Goal: Task Accomplishment & Management: Complete application form

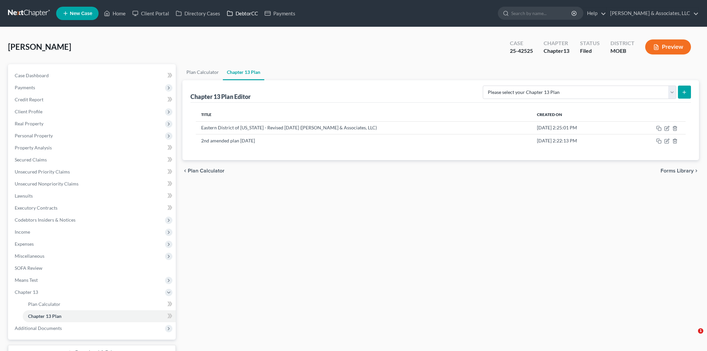
drag, startPoint x: 0, startPoint y: 0, endPoint x: 246, endPoint y: 17, distance: 246.9
click at [246, 17] on link "DebtorCC" at bounding box center [243, 13] width 38 height 12
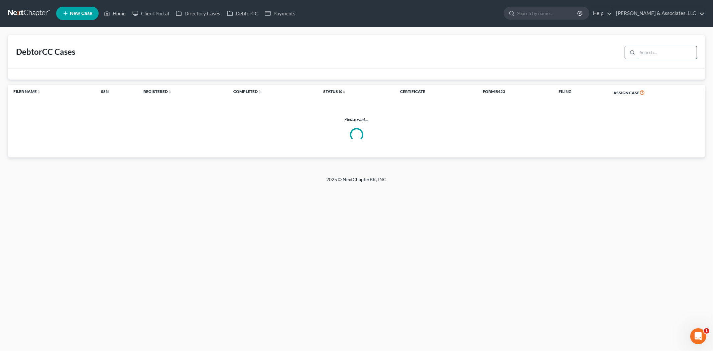
click at [664, 46] on input "search" at bounding box center [666, 52] width 59 height 13
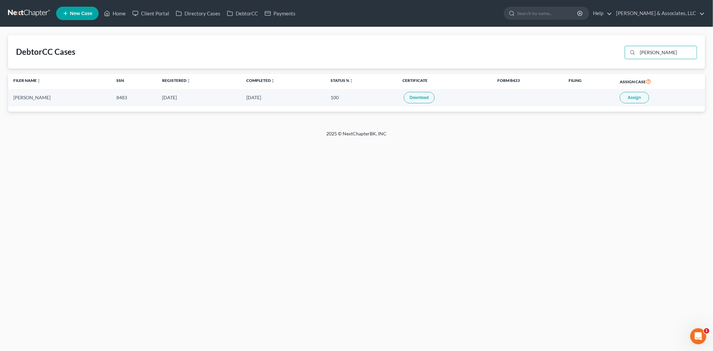
type input "[PERSON_NAME]"
click at [628, 98] on span "Assign" at bounding box center [634, 97] width 13 height 5
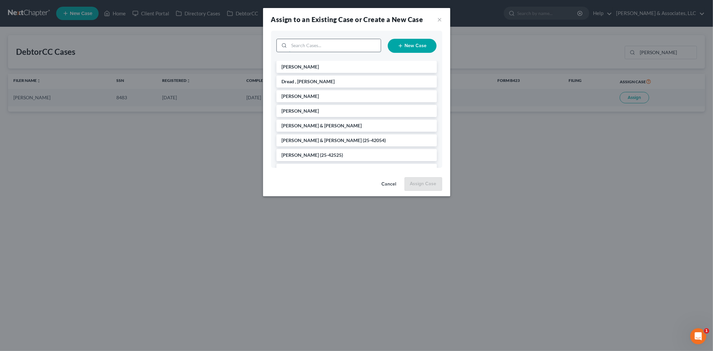
click at [298, 46] on input "search" at bounding box center [335, 45] width 92 height 13
type input "[PERSON_NAME]"
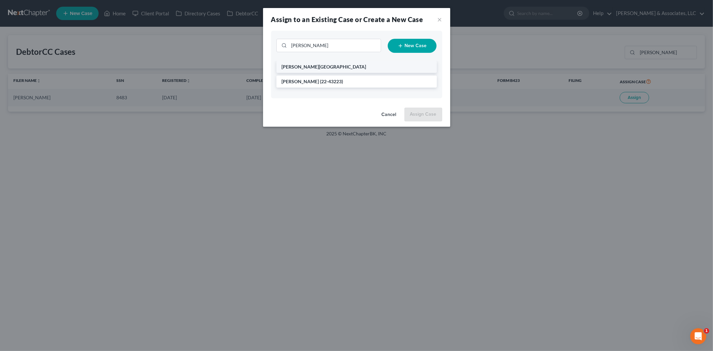
click at [303, 71] on li "[PERSON_NAME][GEOGRAPHIC_DATA]" at bounding box center [356, 67] width 160 height 12
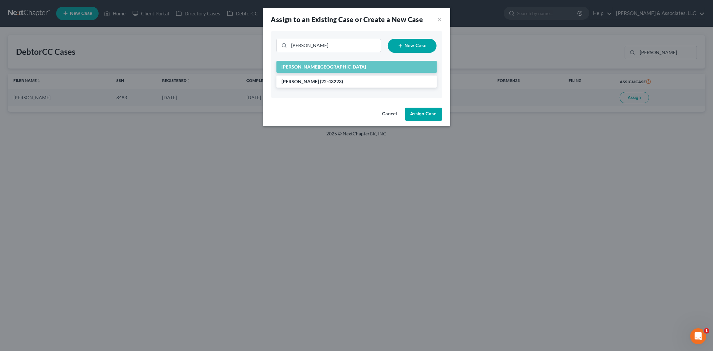
click at [429, 113] on button "Assign Case" at bounding box center [423, 114] width 37 height 13
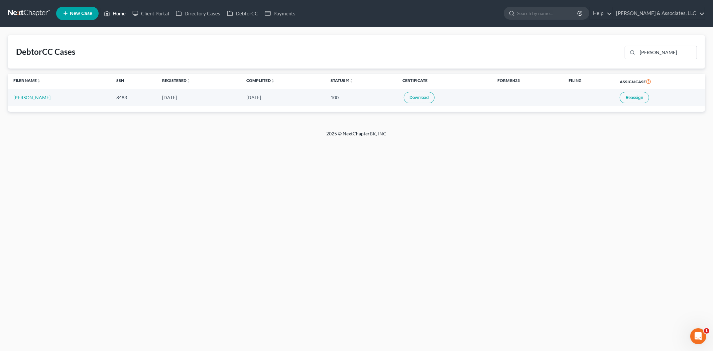
click at [121, 14] on link "Home" at bounding box center [115, 13] width 28 height 12
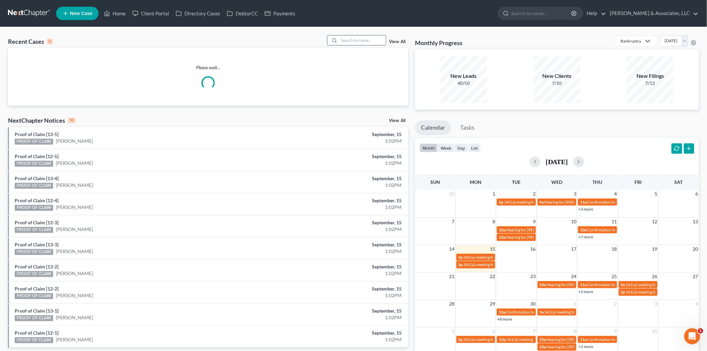
click at [368, 40] on input "search" at bounding box center [362, 40] width 47 height 10
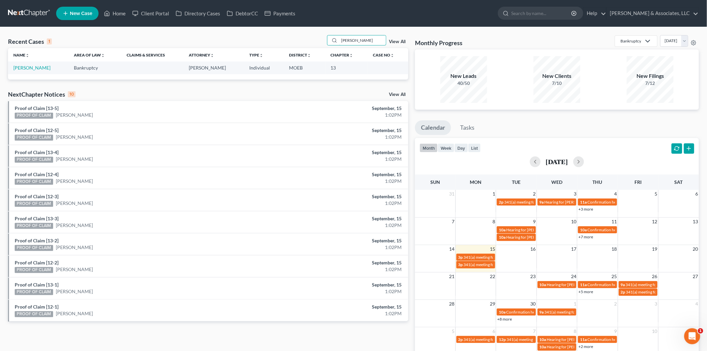
type input "[PERSON_NAME]"
click at [25, 68] on link "[PERSON_NAME]" at bounding box center [31, 68] width 37 height 6
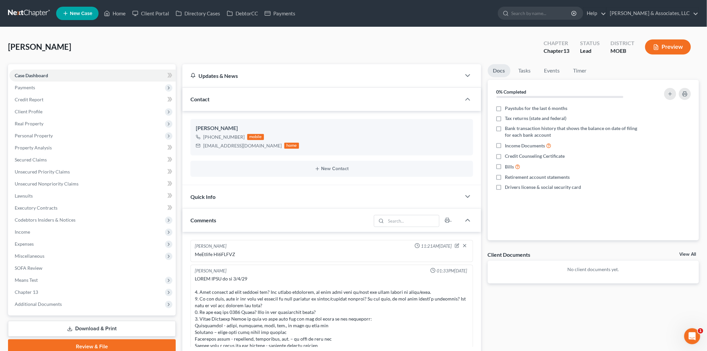
scroll to position [352, 0]
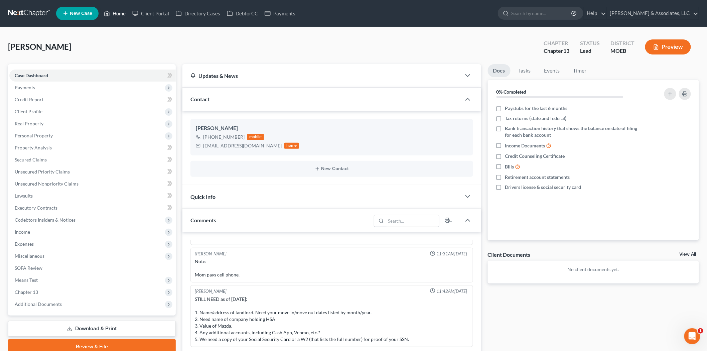
drag, startPoint x: 119, startPoint y: 14, endPoint x: 270, endPoint y: 32, distance: 152.1
click at [119, 14] on link "Home" at bounding box center [115, 13] width 28 height 12
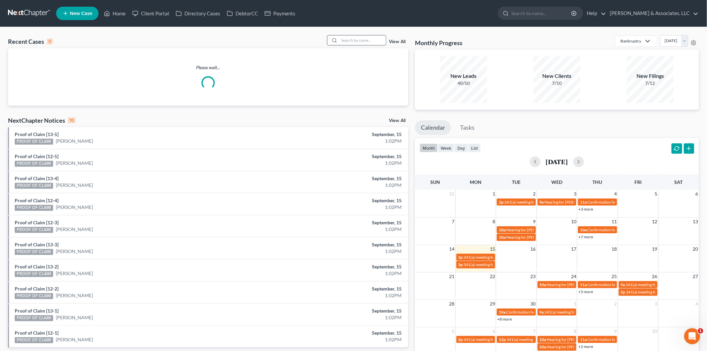
click at [348, 42] on input "search" at bounding box center [362, 40] width 47 height 10
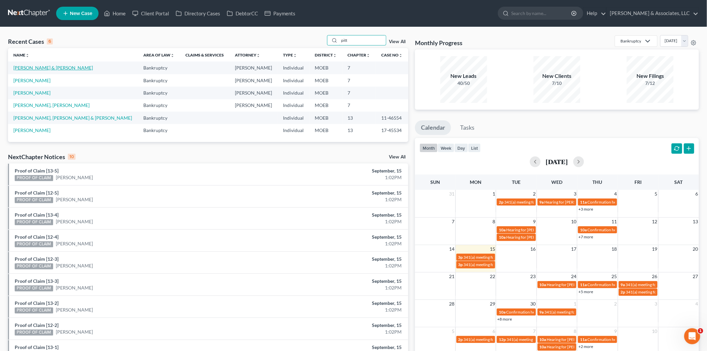
type input "pitt"
click at [31, 70] on link "[PERSON_NAME] & [PERSON_NAME]" at bounding box center [53, 68] width 80 height 6
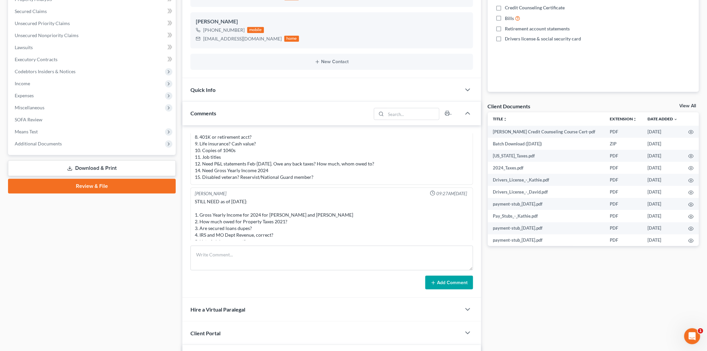
scroll to position [297, 0]
click at [29, 127] on span "Means Test" at bounding box center [92, 132] width 166 height 12
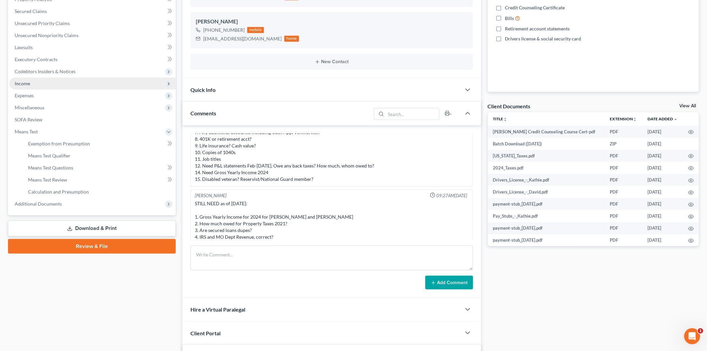
click at [38, 80] on span "Income" at bounding box center [92, 84] width 166 height 12
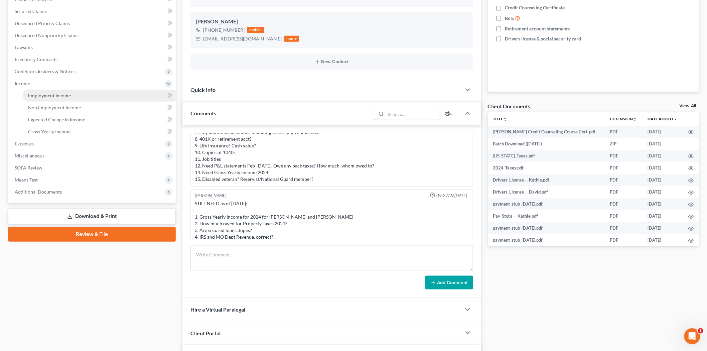
click at [68, 95] on span "Employment Income" at bounding box center [49, 96] width 43 height 6
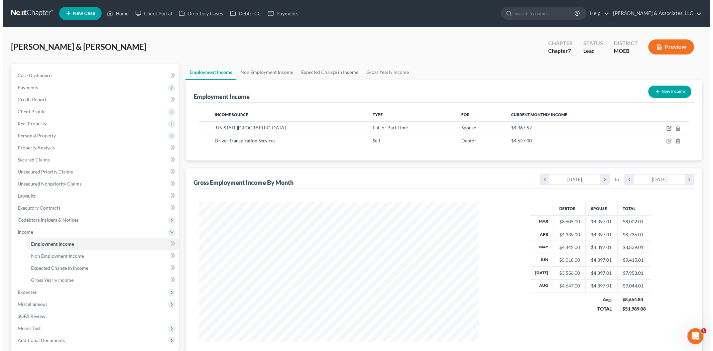
scroll to position [140, 293]
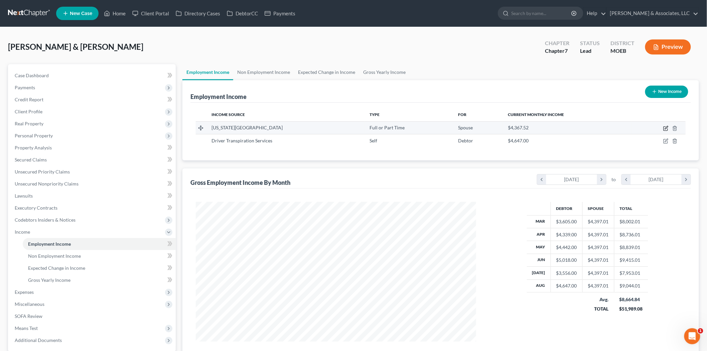
click at [665, 129] on icon "button" at bounding box center [666, 127] width 3 height 3
select select "0"
select select "26"
select select "1"
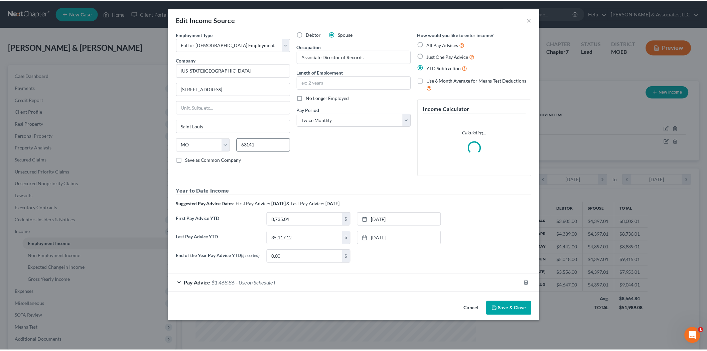
scroll to position [141, 296]
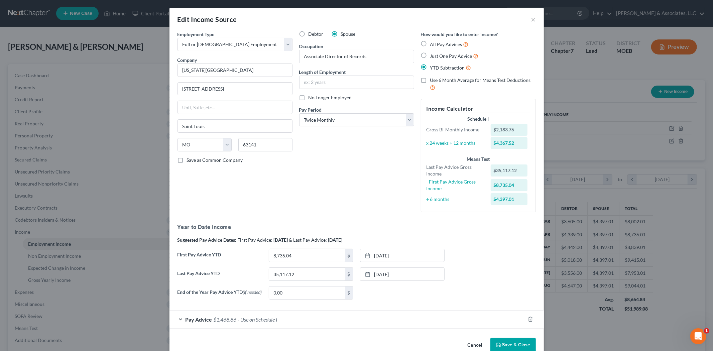
drag, startPoint x: 501, startPoint y: 342, endPoint x: 536, endPoint y: 203, distance: 143.4
click at [501, 342] on button "Save & Close" at bounding box center [512, 345] width 45 height 14
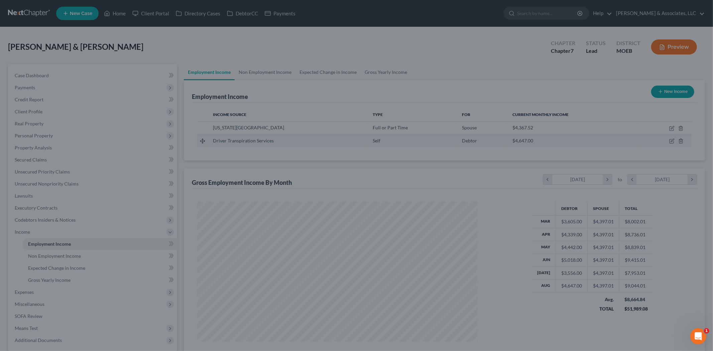
scroll to position [334078, 333924]
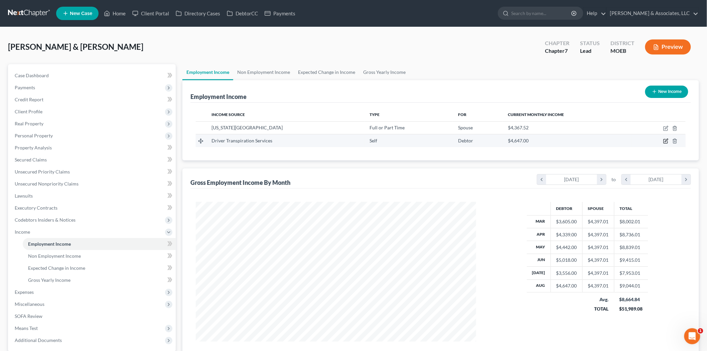
click at [667, 139] on icon "button" at bounding box center [666, 140] width 3 height 3
select select "1"
select select "26"
select select "0"
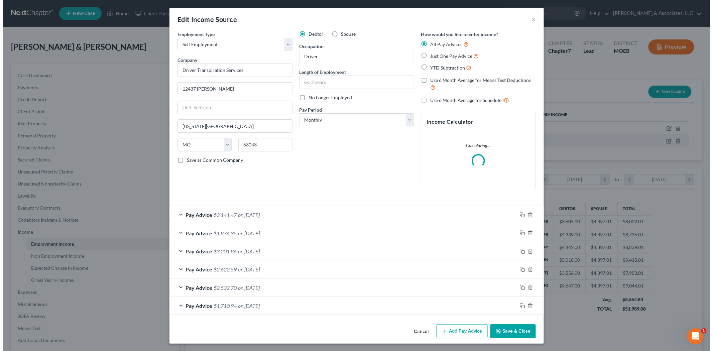
scroll to position [141, 296]
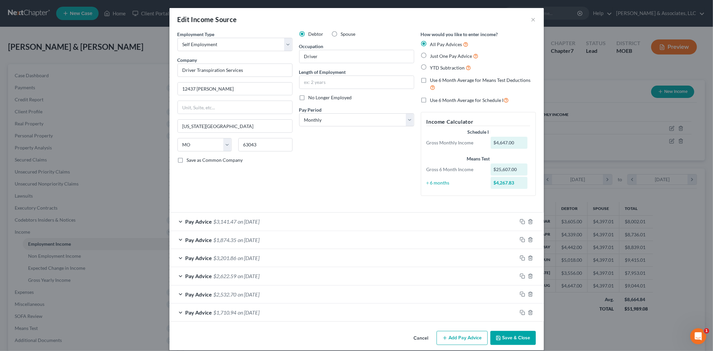
click at [241, 222] on span "on [DATE]" at bounding box center [249, 221] width 22 height 6
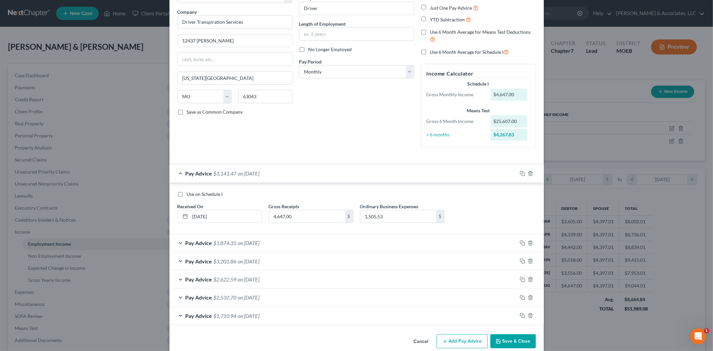
scroll to position [59, 0]
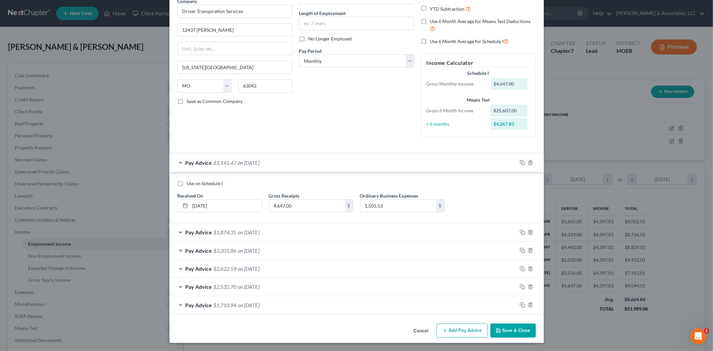
click at [225, 235] on div "Pay Advice $1,874.35 on [DATE]" at bounding box center [343, 232] width 348 height 18
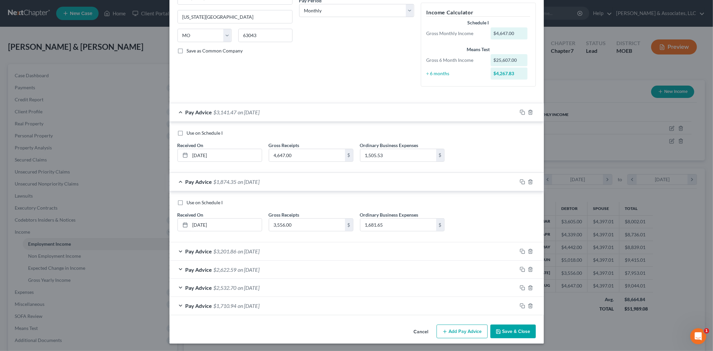
scroll to position [111, 0]
click at [220, 306] on span "$1,710.94" at bounding box center [225, 305] width 23 height 6
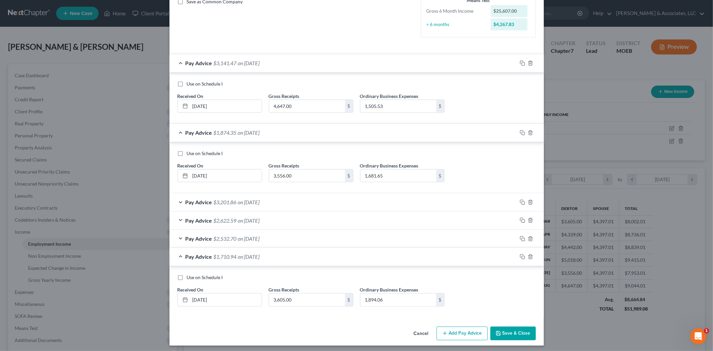
scroll to position [161, 0]
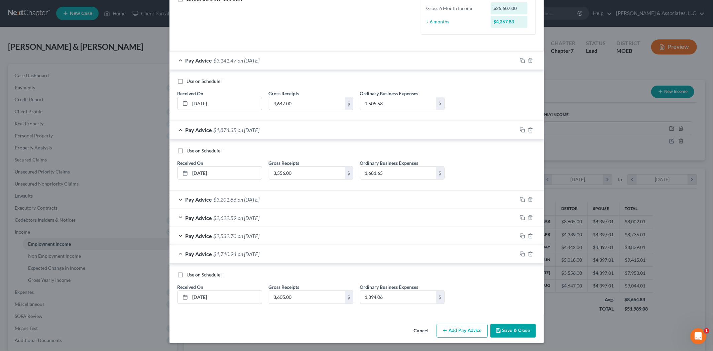
click at [215, 234] on span "$2,532.70" at bounding box center [225, 236] width 23 height 6
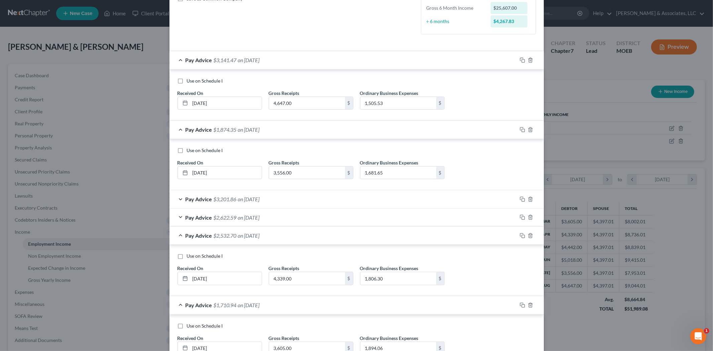
click at [215, 216] on span "$2,622.59" at bounding box center [225, 217] width 23 height 6
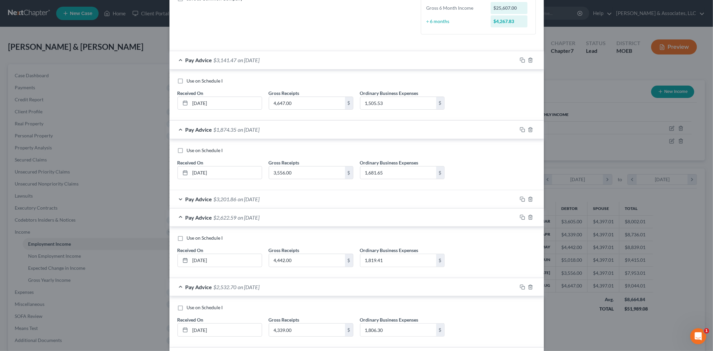
click at [214, 198] on span "$3,201.86" at bounding box center [225, 199] width 23 height 6
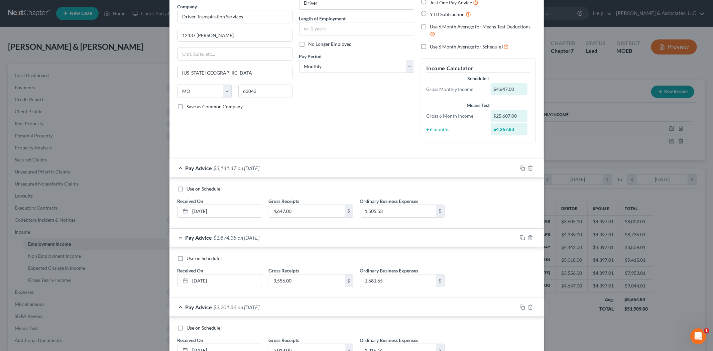
scroll to position [50, 0]
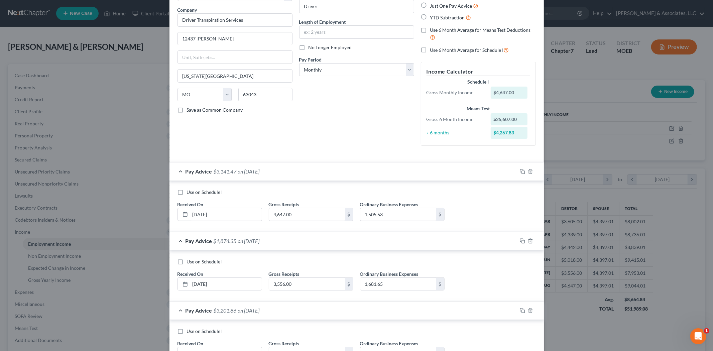
click at [314, 134] on div "Debtor Spouse Occupation Driver Length of Employment No Longer Employed Pay Per…" at bounding box center [357, 66] width 122 height 170
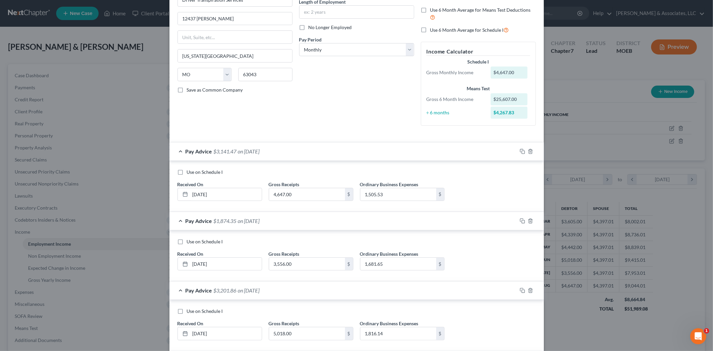
scroll to position [87, 0]
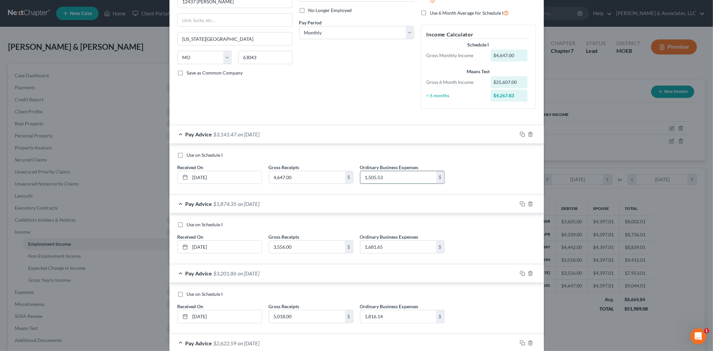
click at [367, 174] on input "1,505.53" at bounding box center [398, 177] width 76 height 13
click at [367, 175] on input "1,505.53" at bounding box center [398, 177] width 76 height 13
click at [367, 176] on input "1,505.53" at bounding box center [398, 177] width 76 height 13
click at [363, 175] on input "1,505.53" at bounding box center [398, 177] width 76 height 13
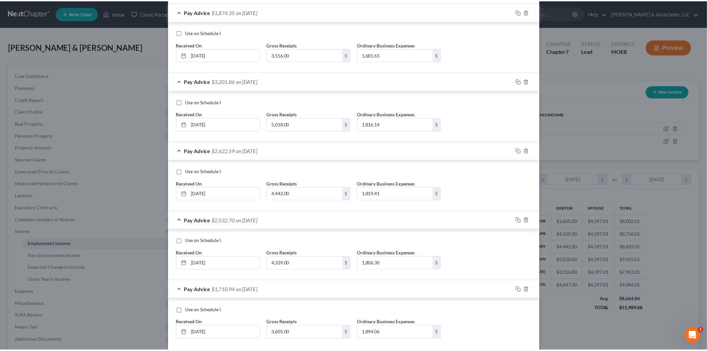
scroll to position [310, 0]
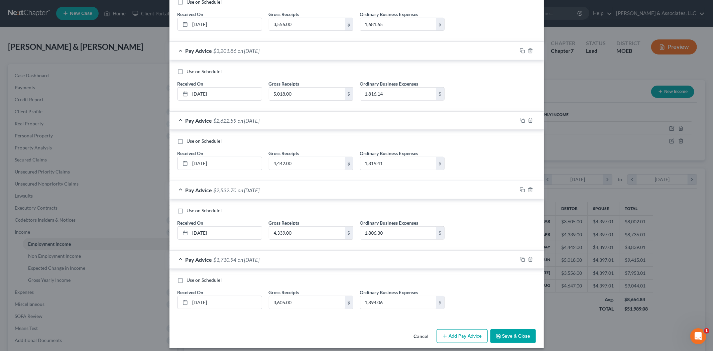
type input "2,505.53"
click at [506, 333] on button "Save & Close" at bounding box center [512, 336] width 45 height 14
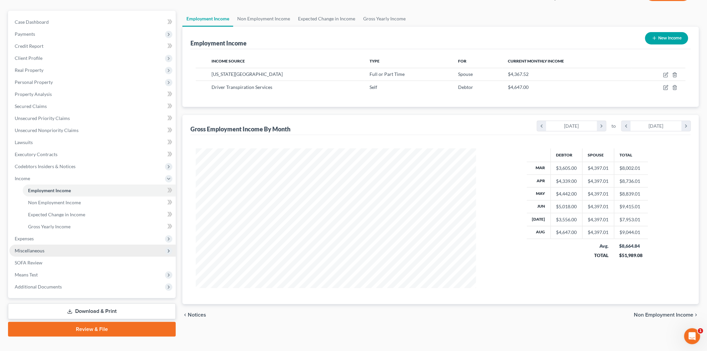
scroll to position [64, 0]
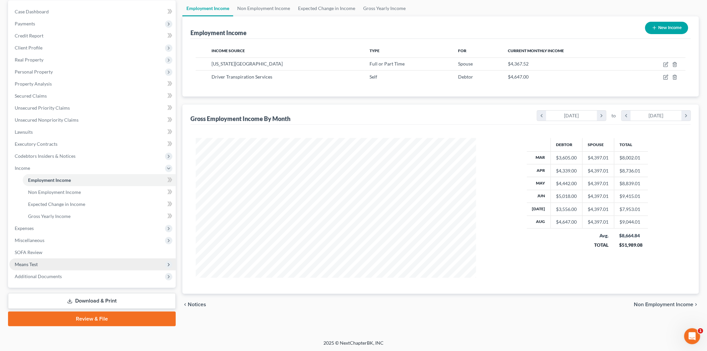
click at [35, 264] on span "Means Test" at bounding box center [26, 264] width 23 height 6
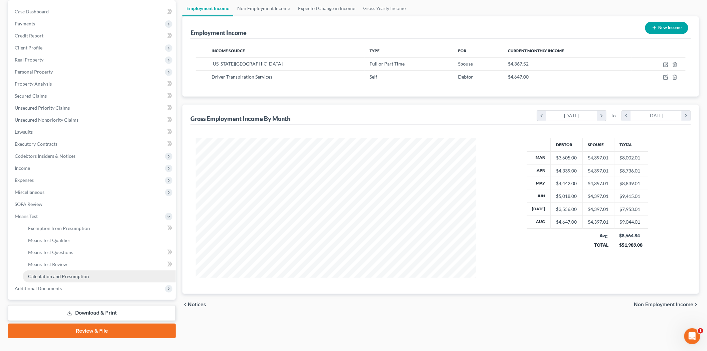
click at [51, 274] on span "Calculation and Presumption" at bounding box center [58, 276] width 61 height 6
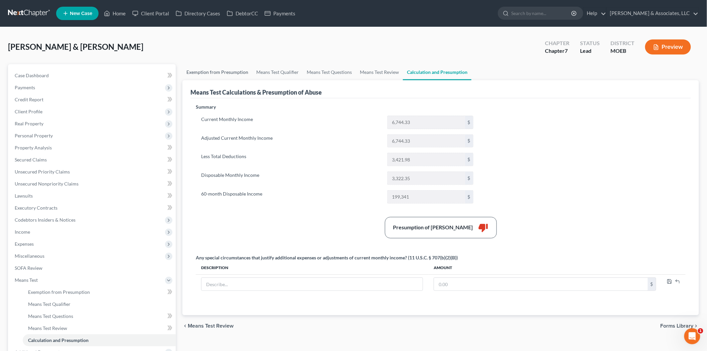
click at [237, 71] on link "Exemption from Presumption" at bounding box center [217, 72] width 70 height 16
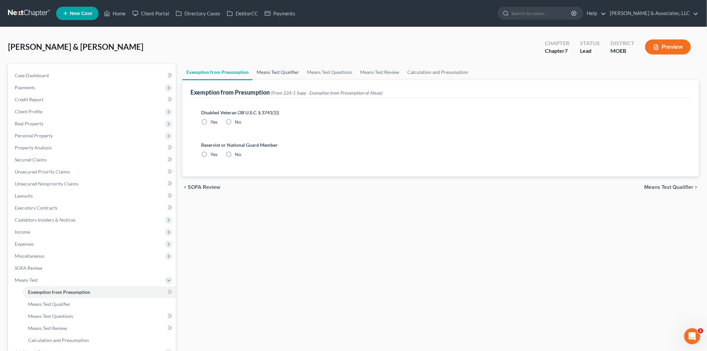
radio input "true"
click at [280, 71] on link "Means Test Qualifier" at bounding box center [278, 72] width 50 height 16
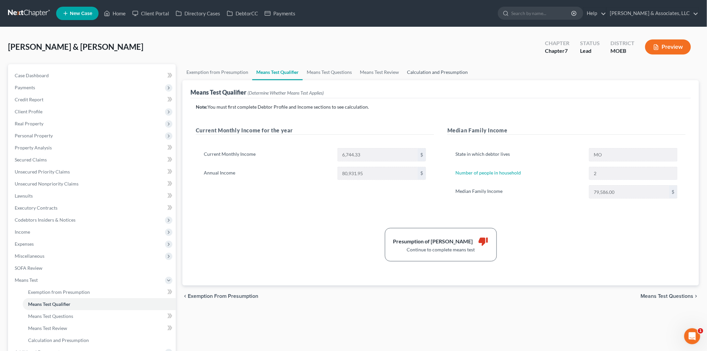
click at [422, 77] on link "Calculation and Presumption" at bounding box center [437, 72] width 69 height 16
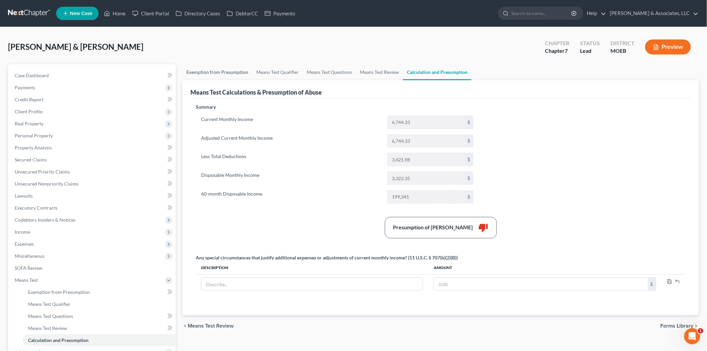
click at [229, 68] on link "Exemption from Presumption" at bounding box center [217, 72] width 70 height 16
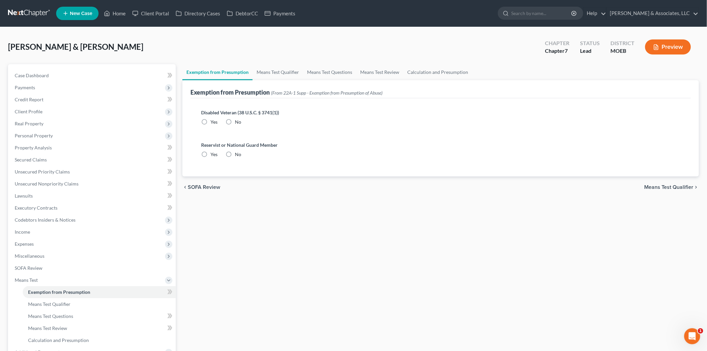
radio input "true"
click at [45, 231] on span "Income" at bounding box center [92, 232] width 166 height 12
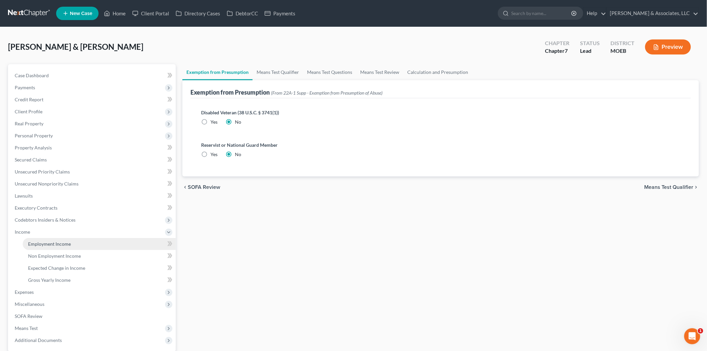
click at [56, 241] on span "Employment Income" at bounding box center [49, 244] width 43 height 6
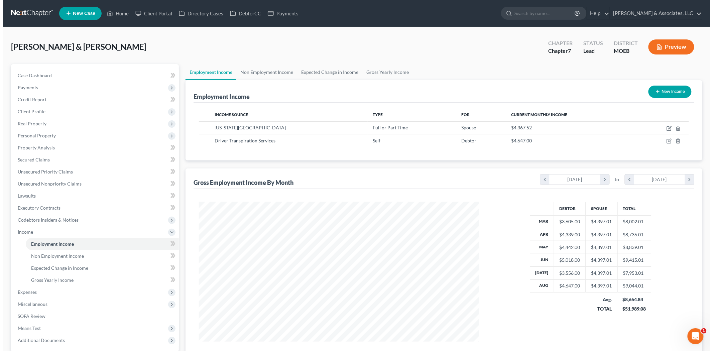
scroll to position [140, 293]
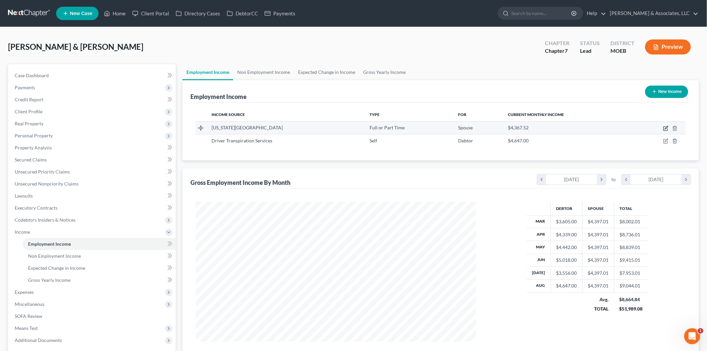
click at [665, 128] on icon "button" at bounding box center [665, 128] width 5 height 5
select select "0"
select select "26"
select select "1"
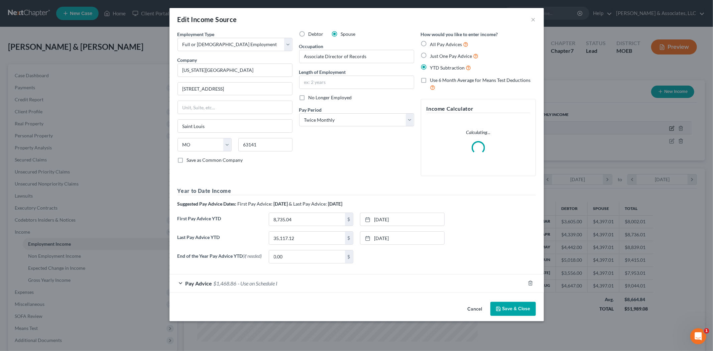
scroll to position [141, 296]
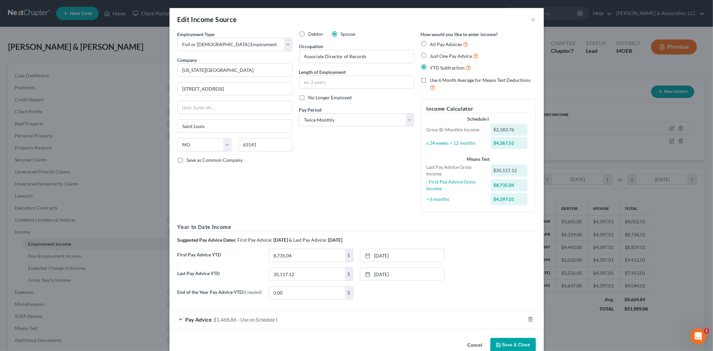
click at [263, 322] on span "- Use on Schedule I" at bounding box center [258, 319] width 40 height 6
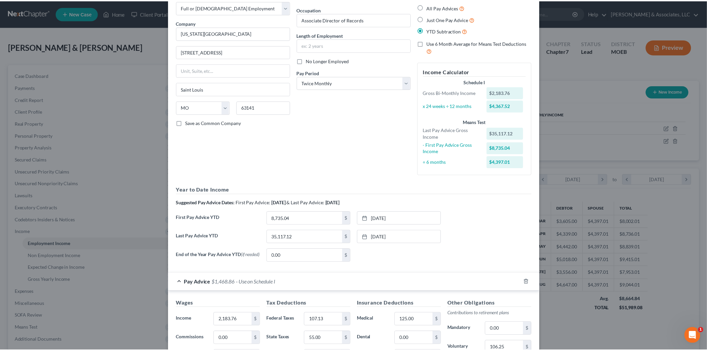
scroll to position [0, 0]
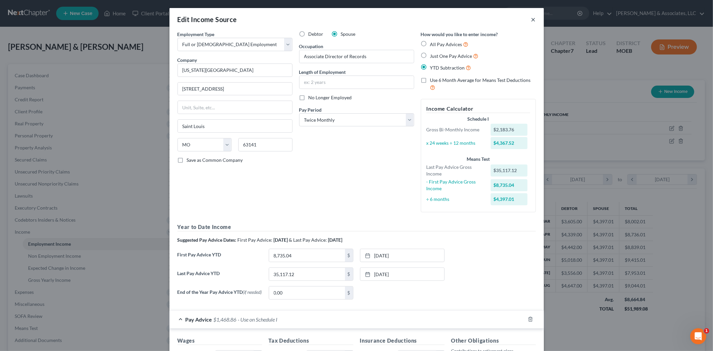
click at [531, 20] on button "×" at bounding box center [533, 19] width 5 height 8
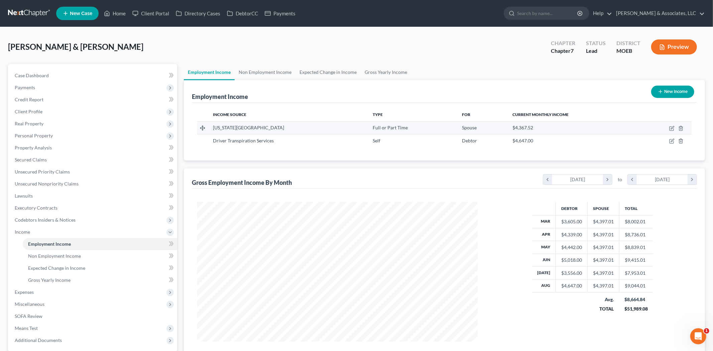
scroll to position [334078, 333924]
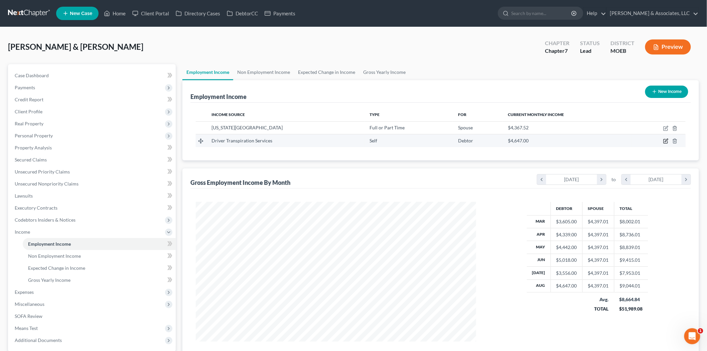
click at [665, 141] on icon "button" at bounding box center [665, 140] width 5 height 5
select select "1"
select select "26"
select select "0"
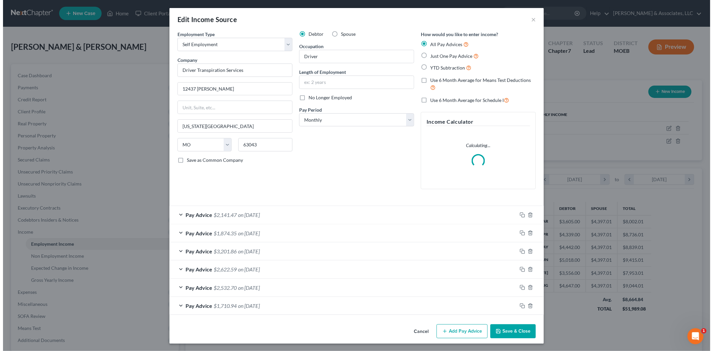
scroll to position [141, 296]
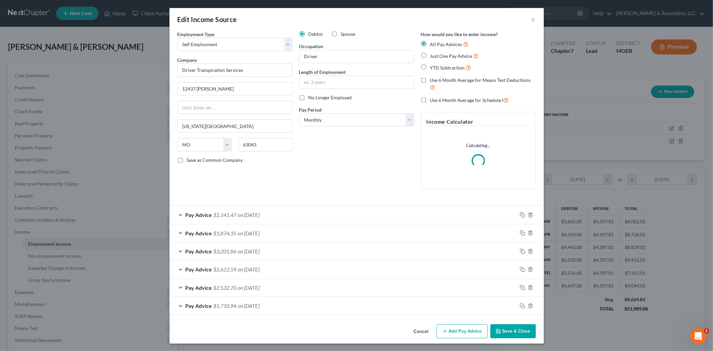
click at [239, 213] on span "on [DATE]" at bounding box center [249, 215] width 22 height 6
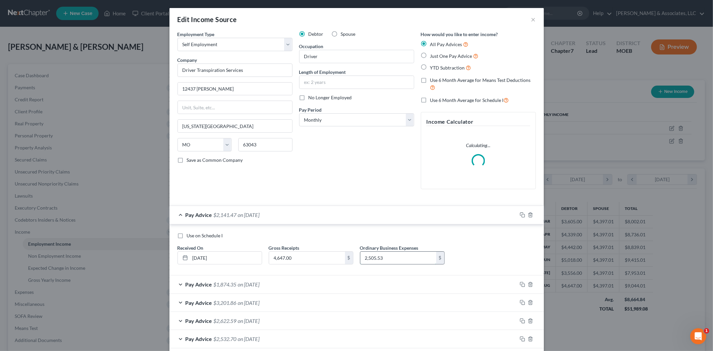
click at [366, 257] on input "2,505.53" at bounding box center [398, 258] width 76 height 13
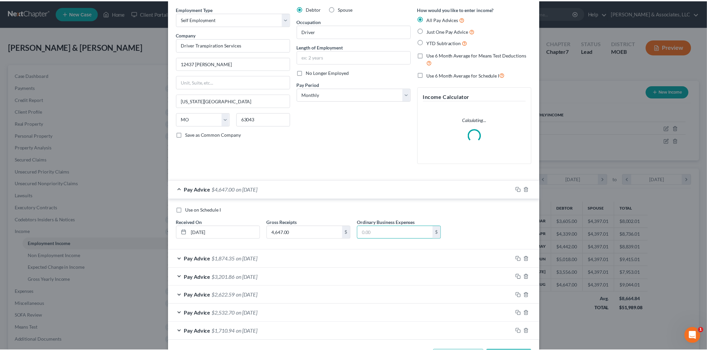
scroll to position [52, 0]
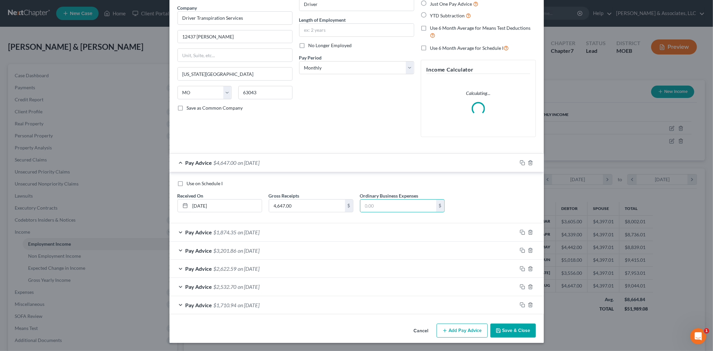
click at [428, 332] on button "Cancel" at bounding box center [420, 330] width 25 height 13
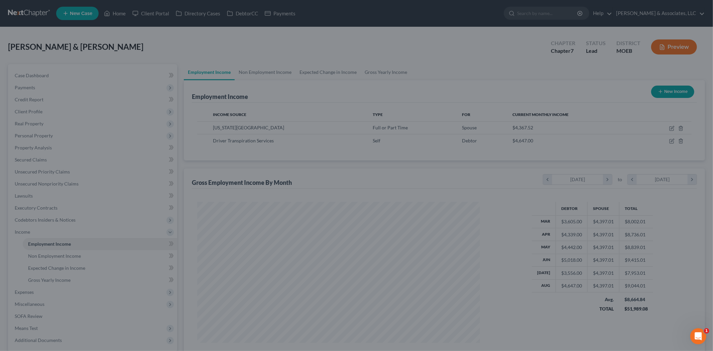
scroll to position [334078, 333924]
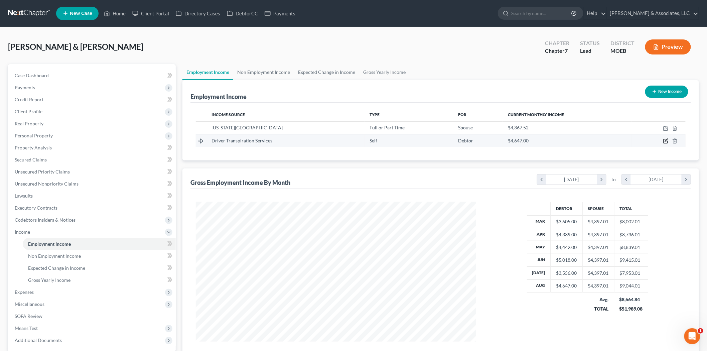
click at [669, 140] on td at bounding box center [659, 140] width 54 height 13
click at [666, 140] on icon "button" at bounding box center [665, 140] width 5 height 5
select select "1"
select select "26"
select select "0"
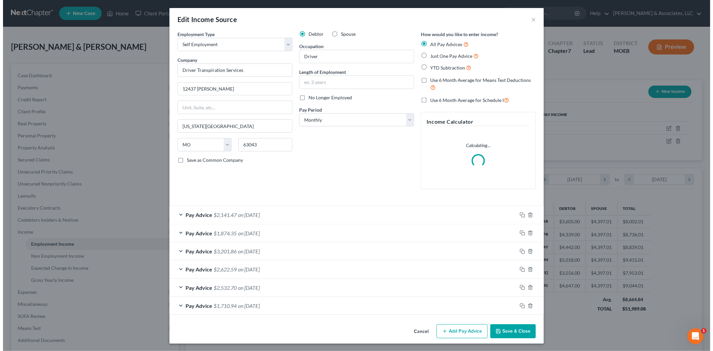
scroll to position [141, 296]
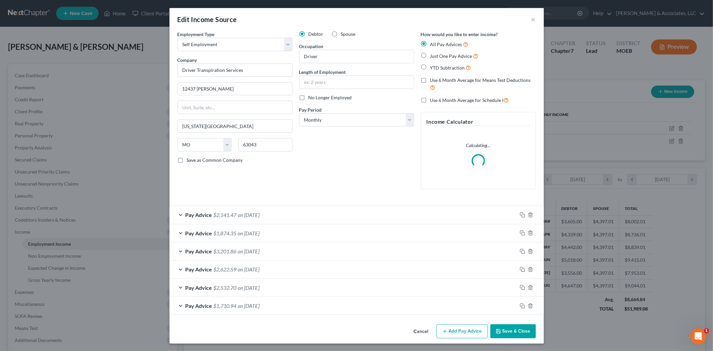
click at [228, 215] on span "$2,141.47" at bounding box center [225, 215] width 23 height 6
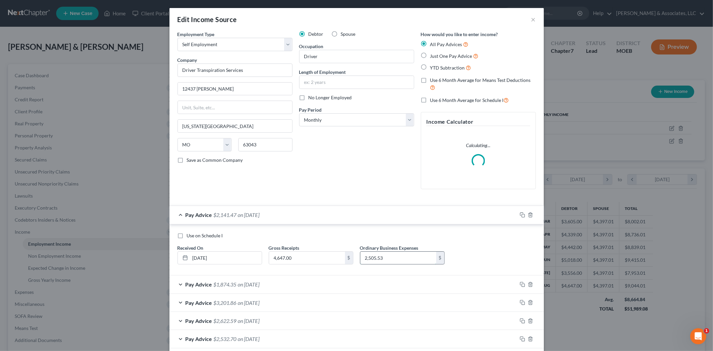
click at [364, 259] on input "2,505.53" at bounding box center [398, 258] width 76 height 13
click at [364, 258] on input "2,505.53" at bounding box center [398, 258] width 76 height 13
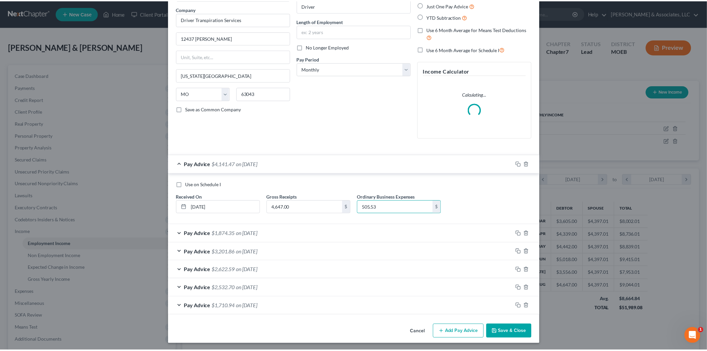
scroll to position [52, 0]
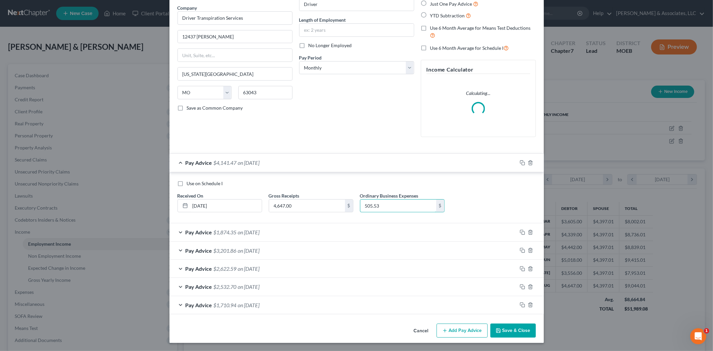
type input "505.53"
click at [416, 335] on button "Cancel" at bounding box center [420, 330] width 25 height 13
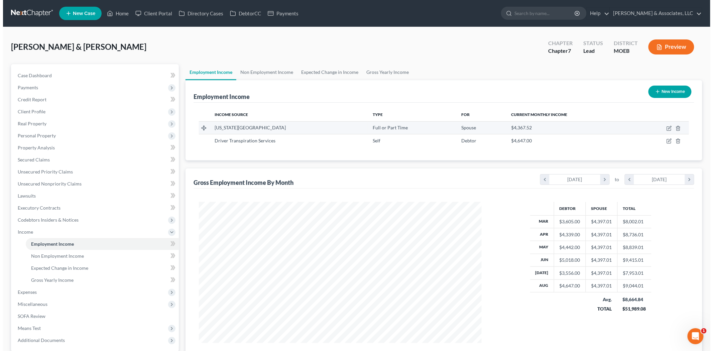
scroll to position [334078, 333924]
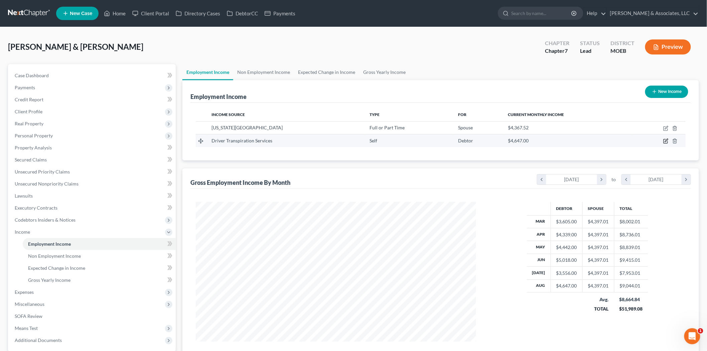
click at [667, 140] on icon "button" at bounding box center [666, 140] width 3 height 3
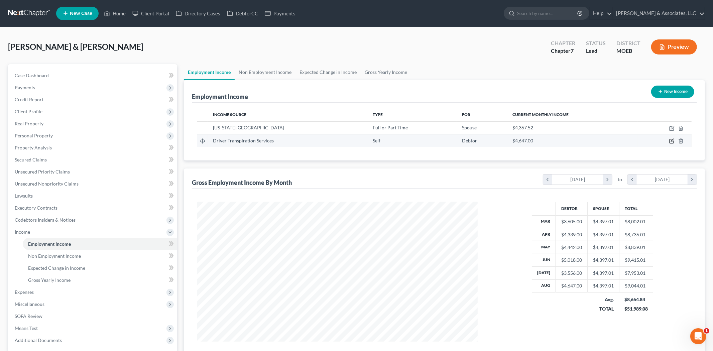
select select "1"
select select "26"
select select "0"
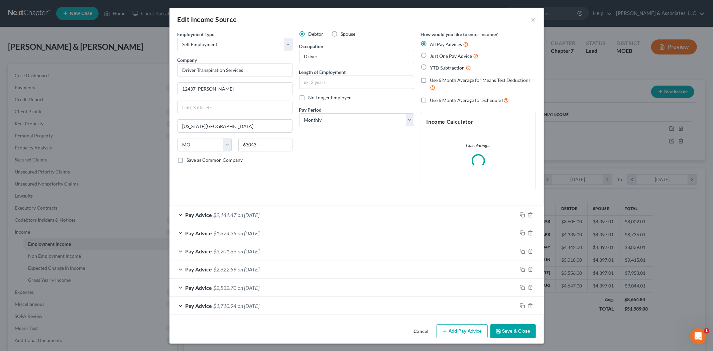
scroll to position [141, 296]
click at [222, 216] on span "$2,141.47" at bounding box center [225, 215] width 23 height 6
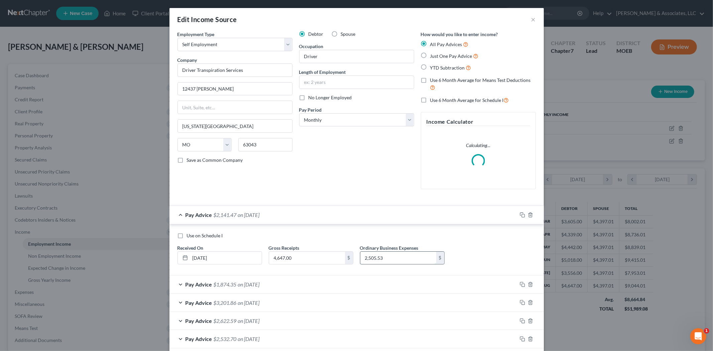
click at [367, 259] on input "2,505.53" at bounding box center [398, 258] width 76 height 13
click at [364, 258] on input "2,505.53" at bounding box center [398, 258] width 76 height 13
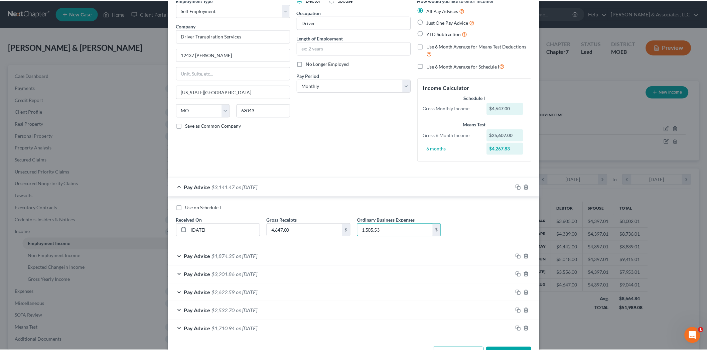
scroll to position [59, 0]
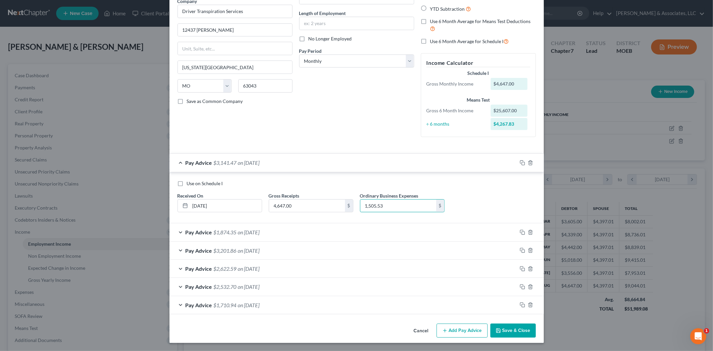
type input "1,505.53"
click at [507, 332] on button "Save & Close" at bounding box center [512, 331] width 45 height 14
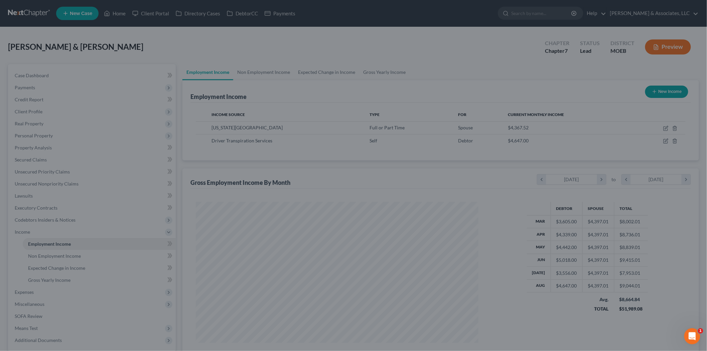
scroll to position [334078, 333924]
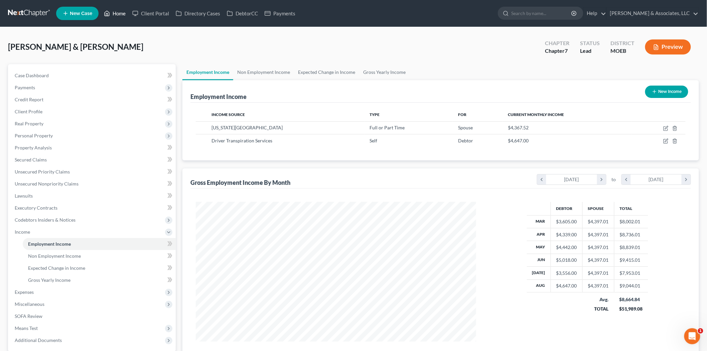
click at [124, 14] on link "Home" at bounding box center [115, 13] width 28 height 12
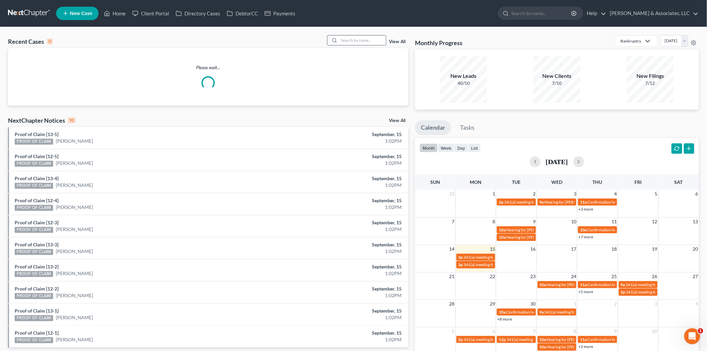
click at [349, 41] on input "search" at bounding box center [362, 40] width 47 height 10
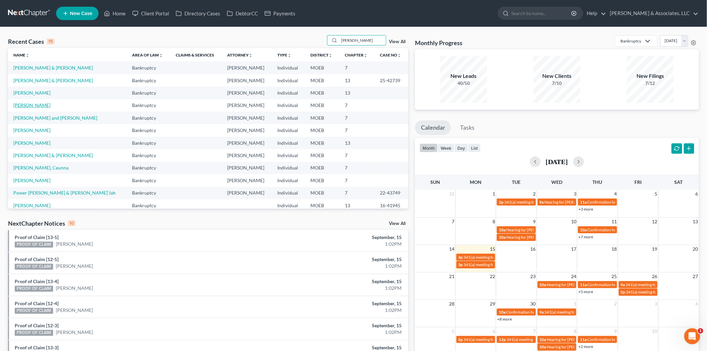
type input "[PERSON_NAME]"
click at [35, 108] on link "[PERSON_NAME]" at bounding box center [31, 105] width 37 height 6
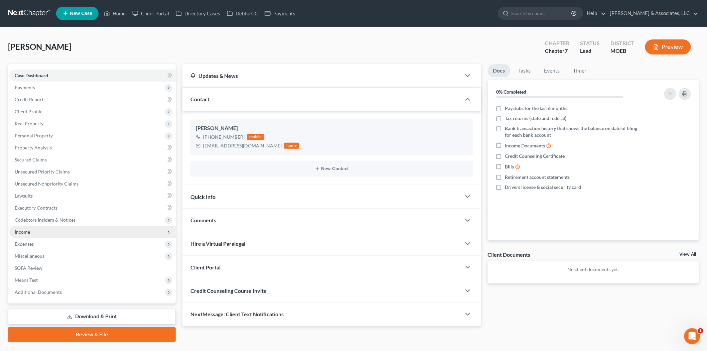
click at [48, 231] on span "Income" at bounding box center [92, 232] width 166 height 12
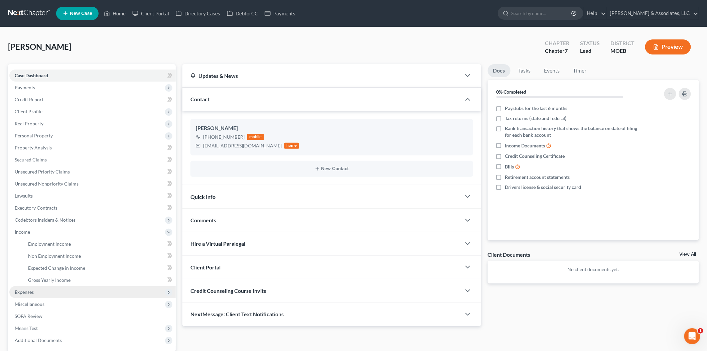
click at [30, 289] on span "Expenses" at bounding box center [24, 292] width 19 height 6
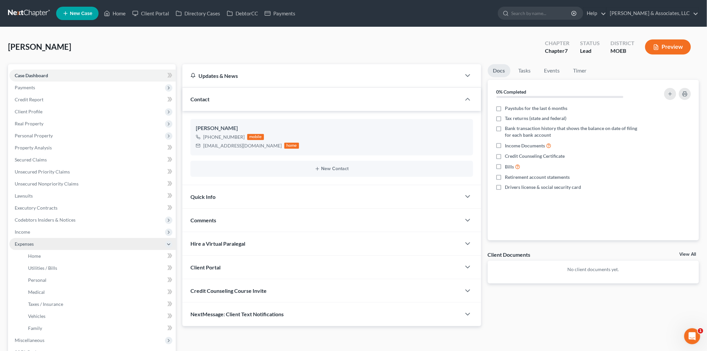
click at [53, 247] on span "Expenses" at bounding box center [92, 244] width 166 height 12
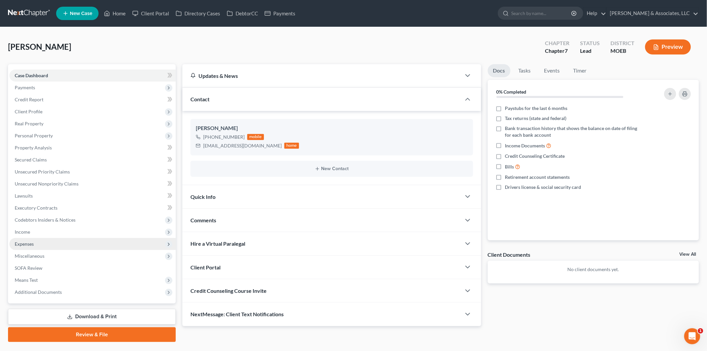
click at [37, 243] on span "Expenses" at bounding box center [92, 244] width 166 height 12
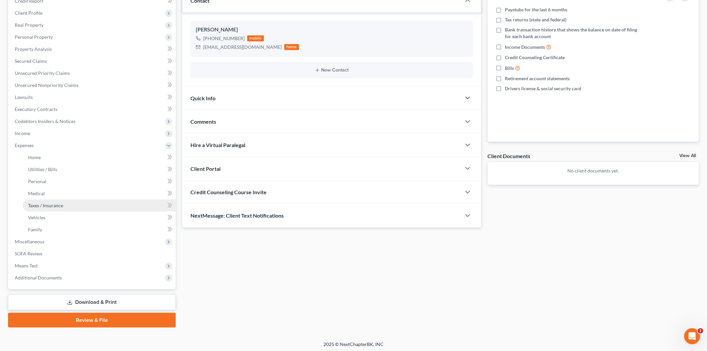
scroll to position [100, 0]
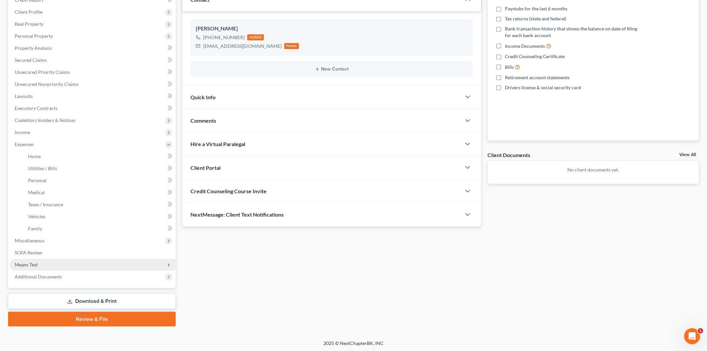
click at [29, 265] on span "Means Test" at bounding box center [26, 265] width 23 height 6
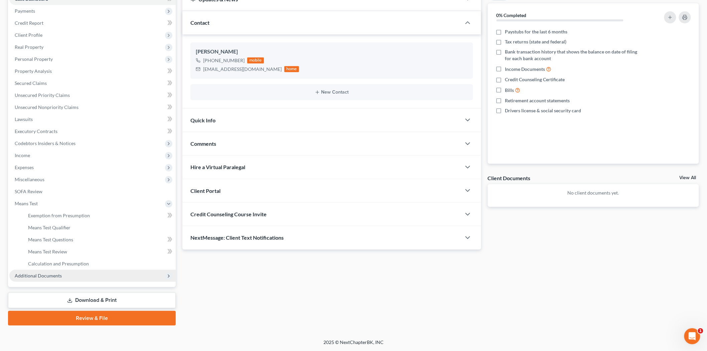
scroll to position [76, 0]
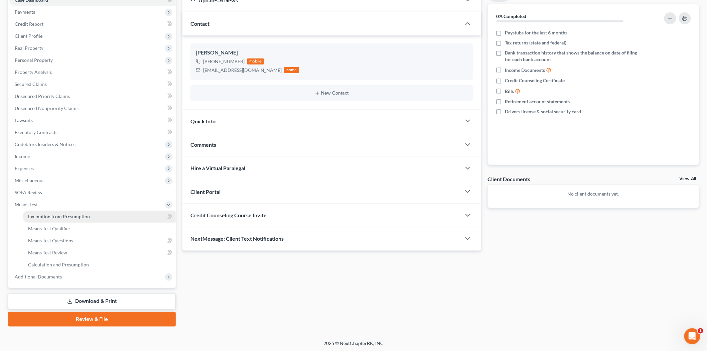
click at [65, 219] on link "Exemption from Presumption" at bounding box center [99, 217] width 153 height 12
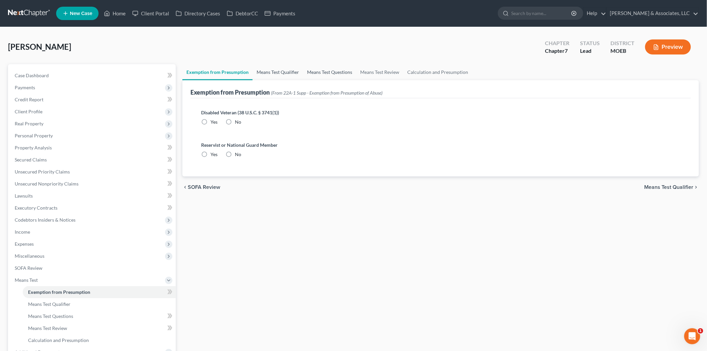
click at [269, 72] on link "Means Test Qualifier" at bounding box center [278, 72] width 50 height 16
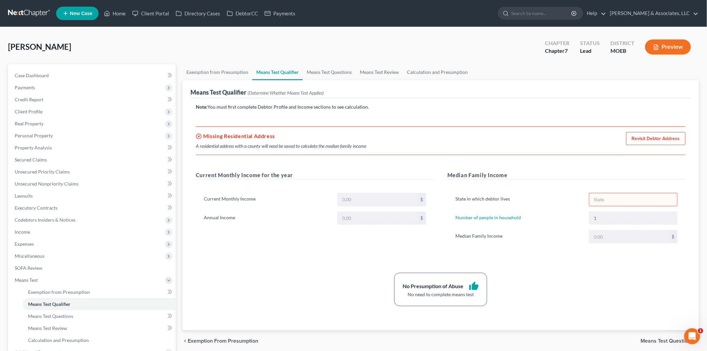
click at [652, 133] on link "Revisit Debtor Address" at bounding box center [655, 138] width 59 height 13
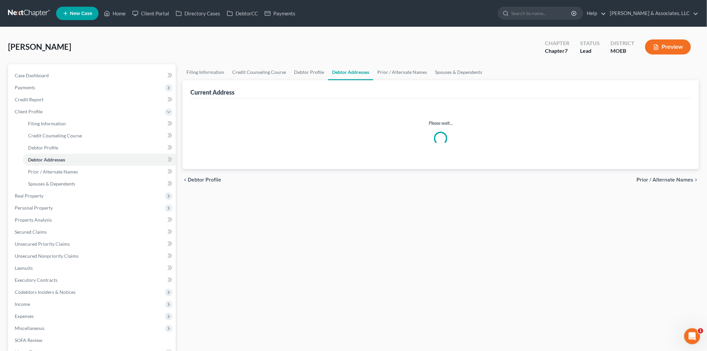
select select "0"
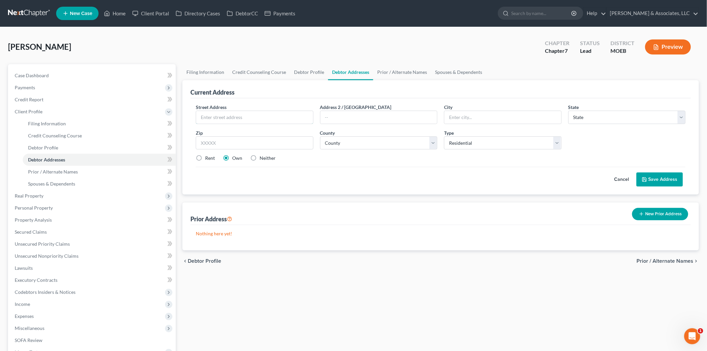
drag, startPoint x: 212, startPoint y: 117, endPoint x: 200, endPoint y: 94, distance: 25.6
click at [212, 117] on input "text" at bounding box center [254, 117] width 117 height 13
click at [118, 12] on link "Home" at bounding box center [115, 13] width 28 height 12
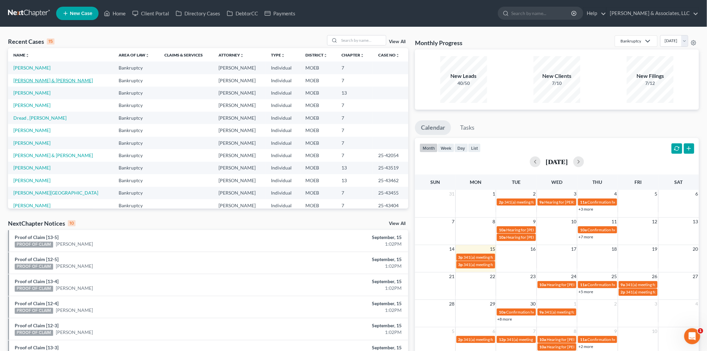
click at [28, 80] on link "[PERSON_NAME] & [PERSON_NAME]" at bounding box center [53, 81] width 80 height 6
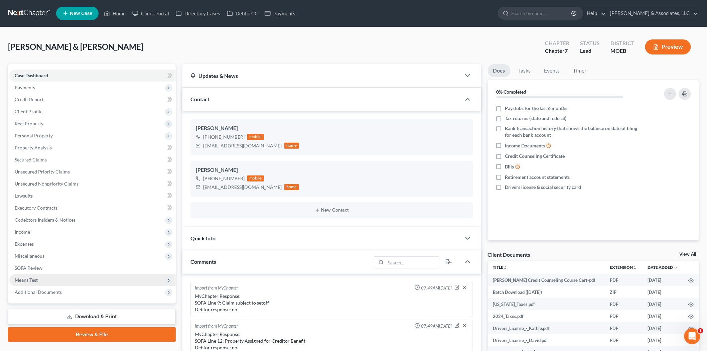
scroll to position [574, 0]
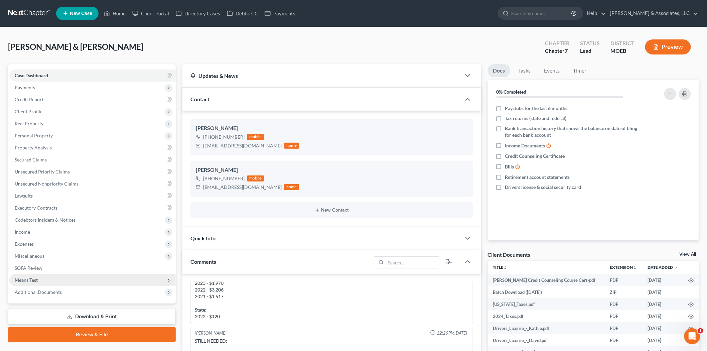
click at [30, 279] on span "Means Test" at bounding box center [26, 280] width 23 height 6
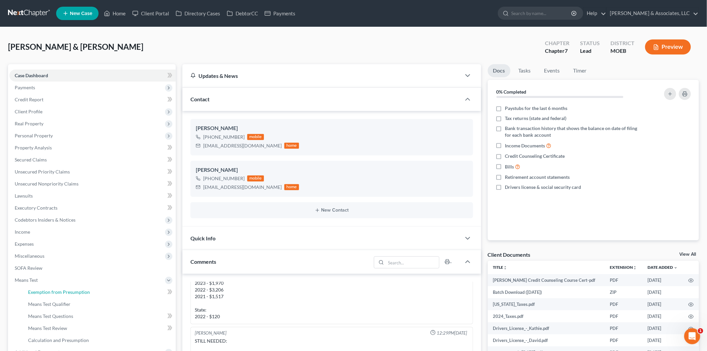
click at [48, 289] on span "Exemption from Presumption" at bounding box center [59, 292] width 62 height 6
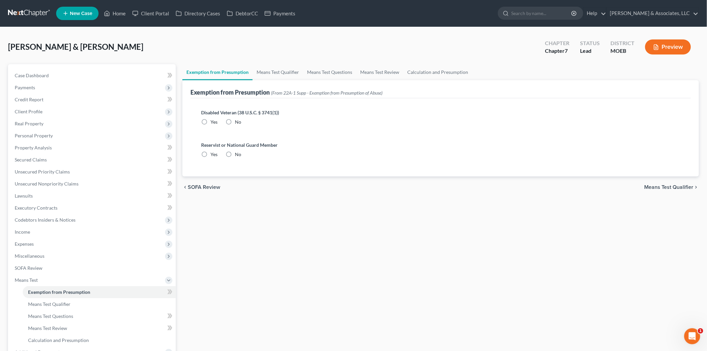
radio input "true"
drag, startPoint x: 272, startPoint y: 74, endPoint x: 309, endPoint y: 74, distance: 36.8
click at [273, 74] on link "Means Test Qualifier" at bounding box center [278, 72] width 50 height 16
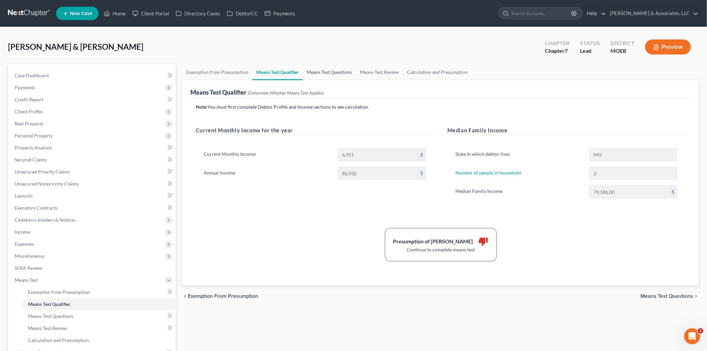
click at [332, 75] on link "Means Test Questions" at bounding box center [329, 72] width 53 height 16
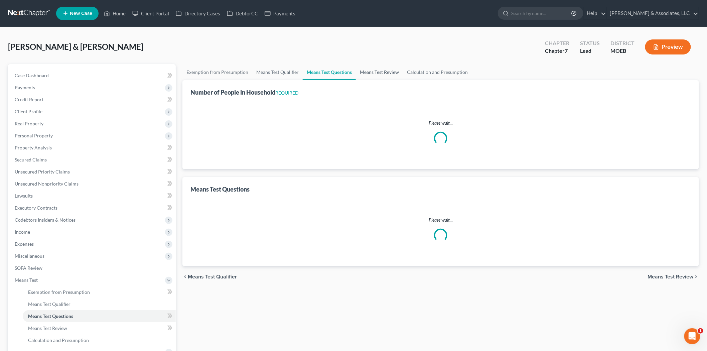
select select "1"
select select "60"
select select "1"
select select "60"
select select "2"
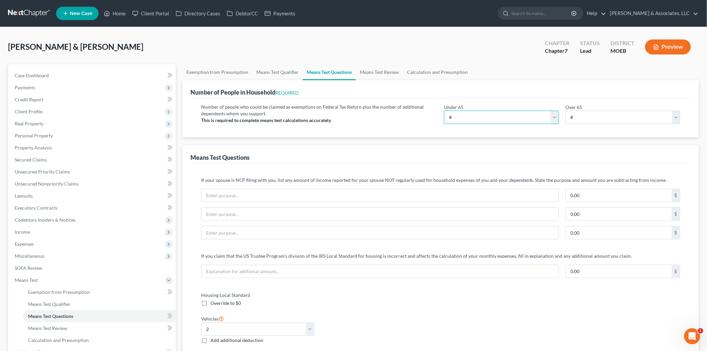
click at [467, 114] on select "# 0 1 2 3 4 5 6 7 8 9 10" at bounding box center [501, 117] width 115 height 13
select select "2"
click at [444, 111] on select "# 0 1 2 3 4 5 6 7 8 9 10" at bounding box center [501, 117] width 115 height 13
click at [372, 74] on link "Means Test Review" at bounding box center [379, 72] width 47 height 16
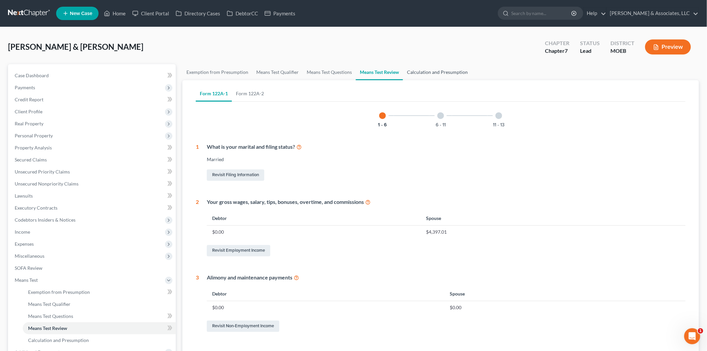
click at [426, 72] on link "Calculation and Presumption" at bounding box center [437, 72] width 69 height 16
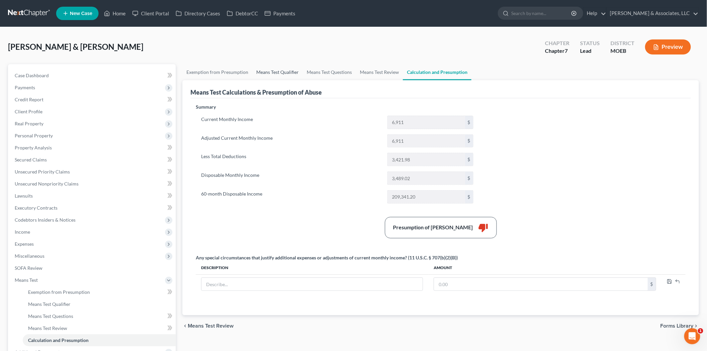
click at [267, 75] on link "Means Test Qualifier" at bounding box center [277, 72] width 50 height 16
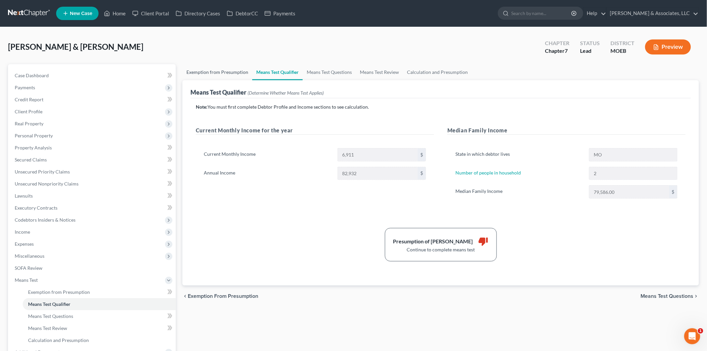
click at [238, 71] on link "Exemption from Presumption" at bounding box center [217, 72] width 70 height 16
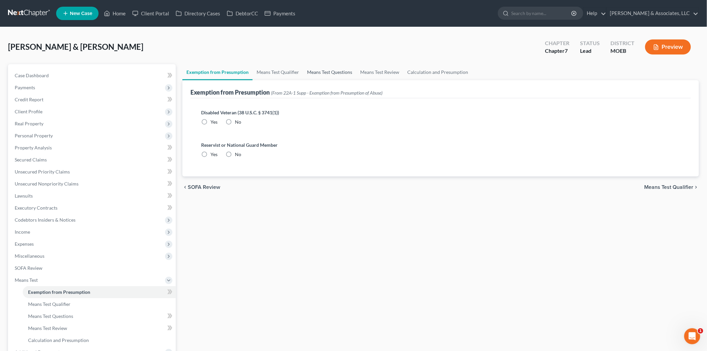
radio input "true"
click at [416, 73] on link "Calculation and Presumption" at bounding box center [437, 72] width 69 height 16
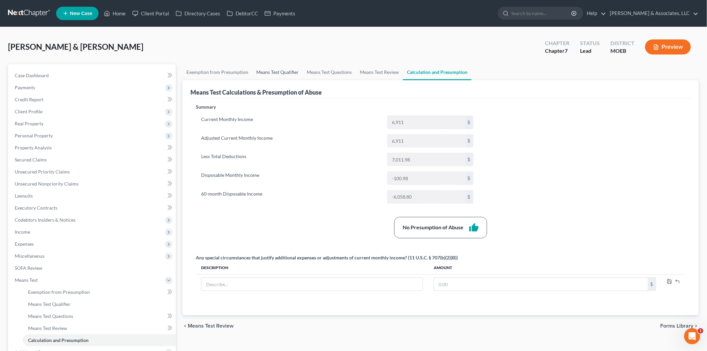
click at [275, 76] on link "Means Test Qualifier" at bounding box center [277, 72] width 50 height 16
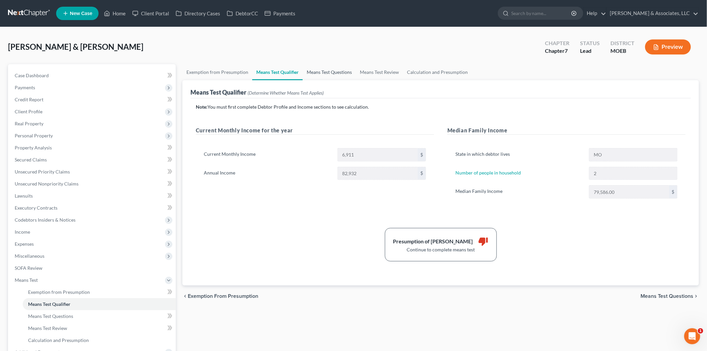
click at [325, 70] on link "Means Test Questions" at bounding box center [329, 72] width 53 height 16
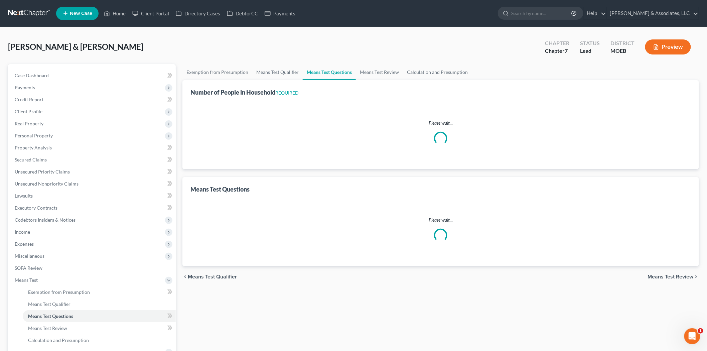
select select "1"
select select "60"
select select "1"
select select "60"
select select "2"
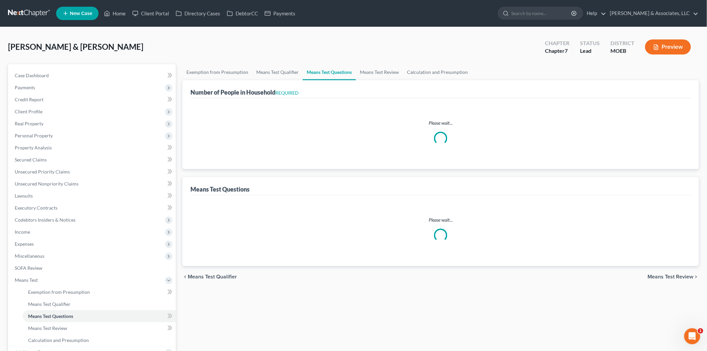
select select "2"
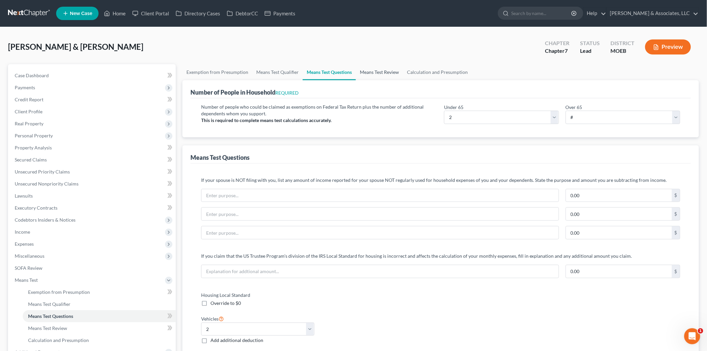
click at [375, 71] on link "Means Test Review" at bounding box center [379, 72] width 47 height 16
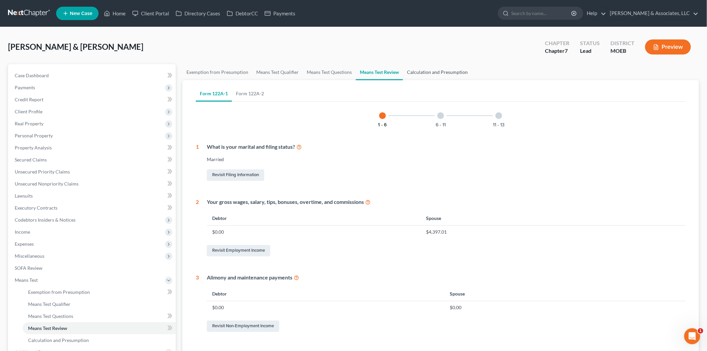
click at [431, 73] on link "Calculation and Presumption" at bounding box center [437, 72] width 69 height 16
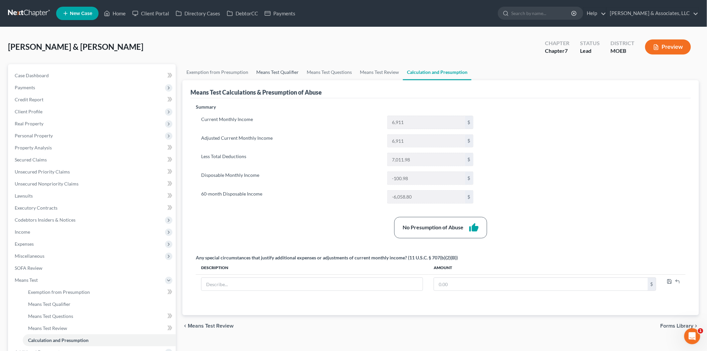
click at [266, 77] on link "Means Test Qualifier" at bounding box center [277, 72] width 50 height 16
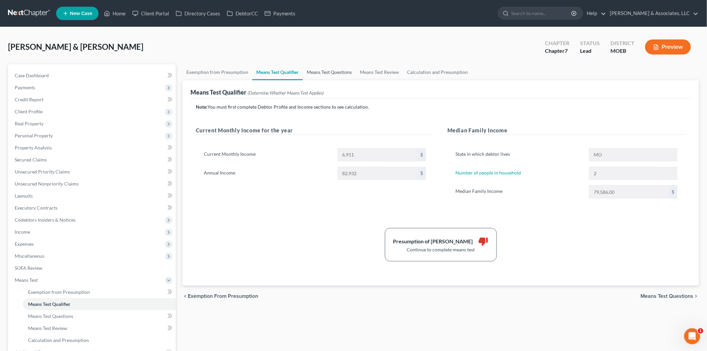
click at [316, 71] on link "Means Test Questions" at bounding box center [329, 72] width 53 height 16
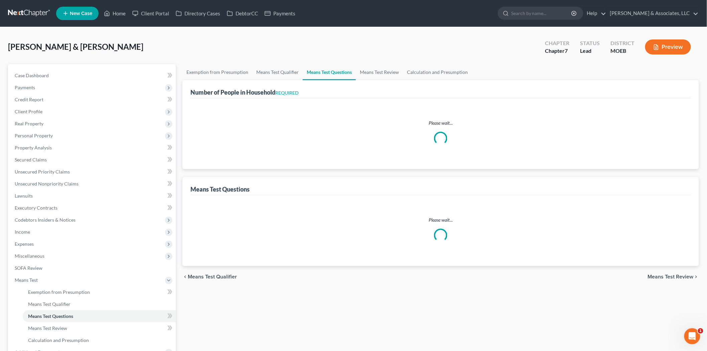
select select "1"
select select "60"
select select "1"
select select "60"
select select "2"
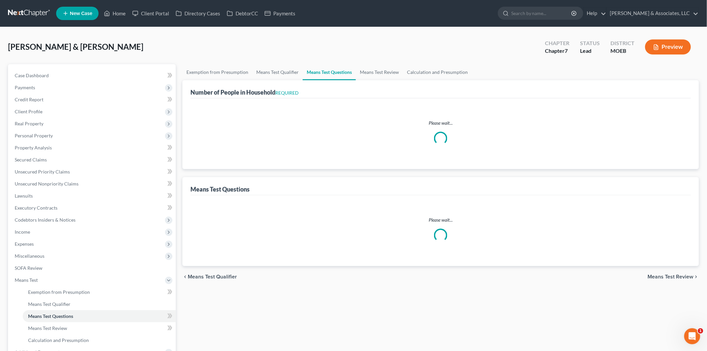
select select "2"
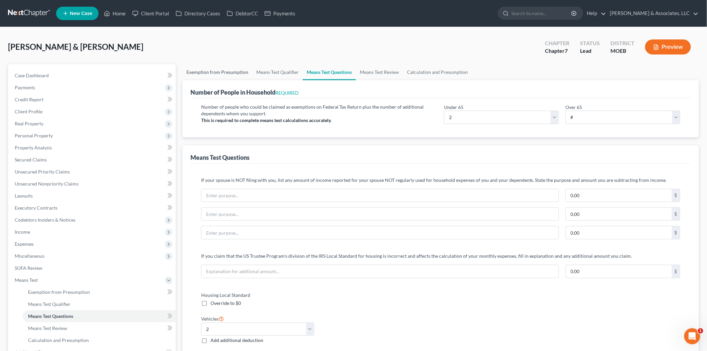
click at [232, 71] on link "Exemption from Presumption" at bounding box center [217, 72] width 70 height 16
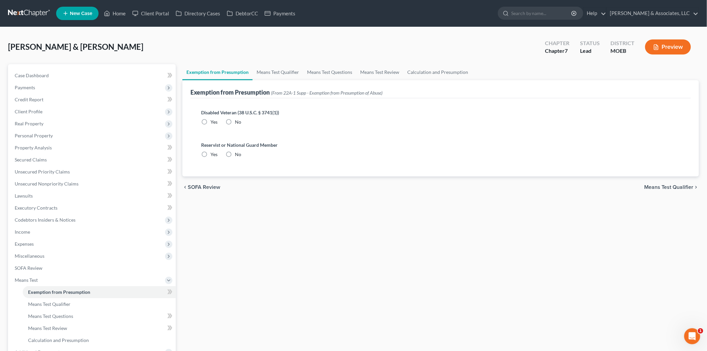
radio input "true"
click at [261, 75] on link "Means Test Qualifier" at bounding box center [278, 72] width 50 height 16
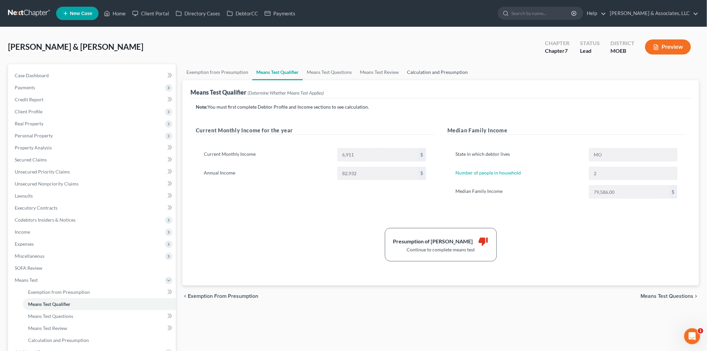
click at [443, 71] on link "Calculation and Presumption" at bounding box center [437, 72] width 69 height 16
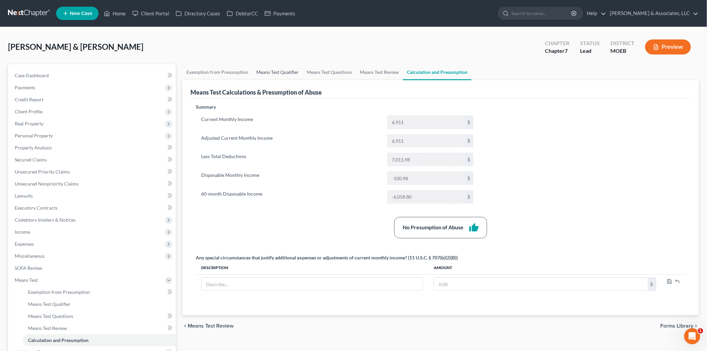
click at [256, 69] on link "Means Test Qualifier" at bounding box center [277, 72] width 50 height 16
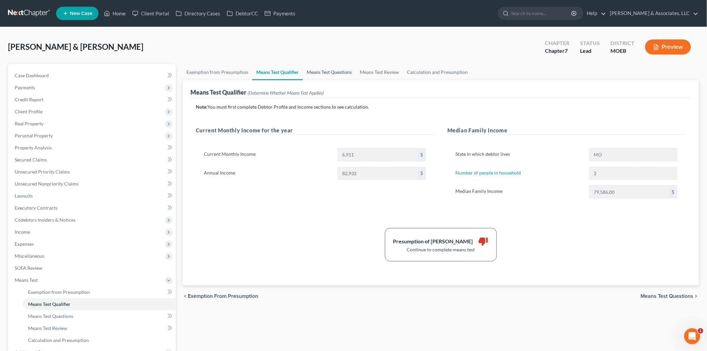
click at [316, 69] on link "Means Test Questions" at bounding box center [329, 72] width 53 height 16
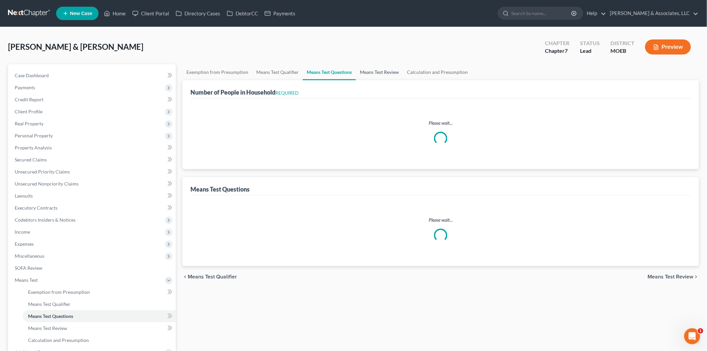
select select "1"
select select "60"
select select "1"
select select "60"
select select "2"
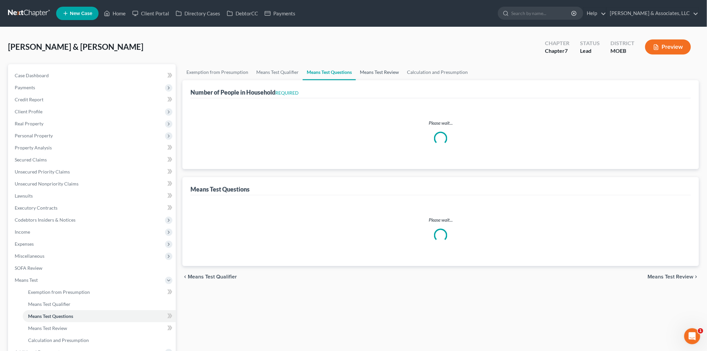
select select "2"
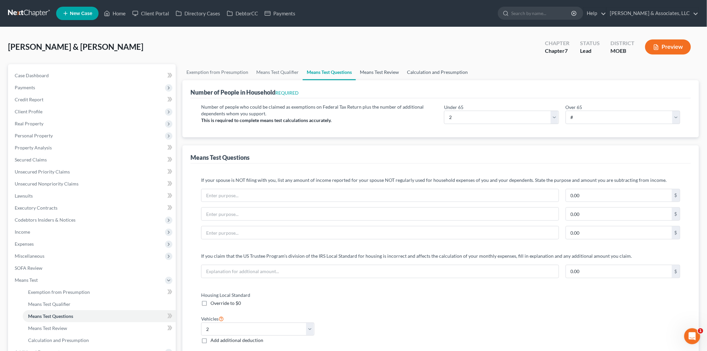
drag, startPoint x: 379, startPoint y: 70, endPoint x: 408, endPoint y: 65, distance: 29.6
click at [379, 70] on link "Means Test Review" at bounding box center [379, 72] width 47 height 16
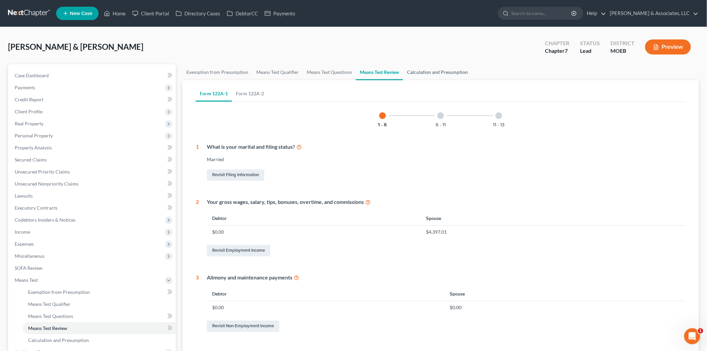
click at [431, 73] on link "Calculation and Presumption" at bounding box center [437, 72] width 69 height 16
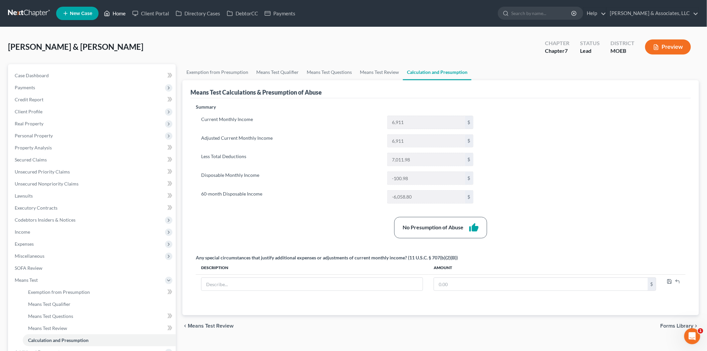
click at [121, 12] on link "Home" at bounding box center [115, 13] width 28 height 12
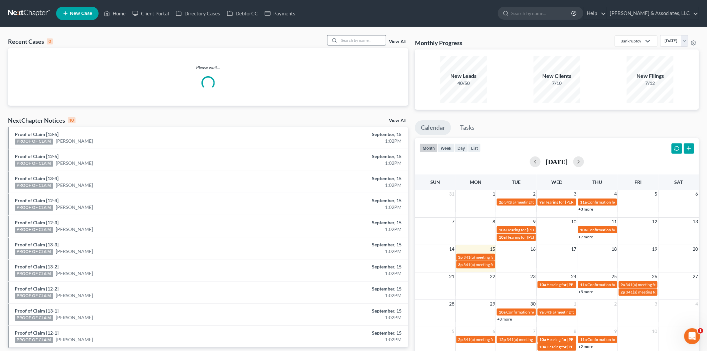
click at [359, 40] on input "search" at bounding box center [362, 40] width 47 height 10
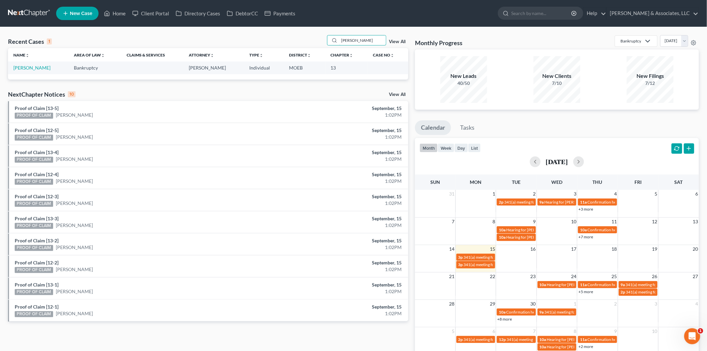
type input "[PERSON_NAME]"
click at [33, 67] on link "[PERSON_NAME]" at bounding box center [31, 68] width 37 height 6
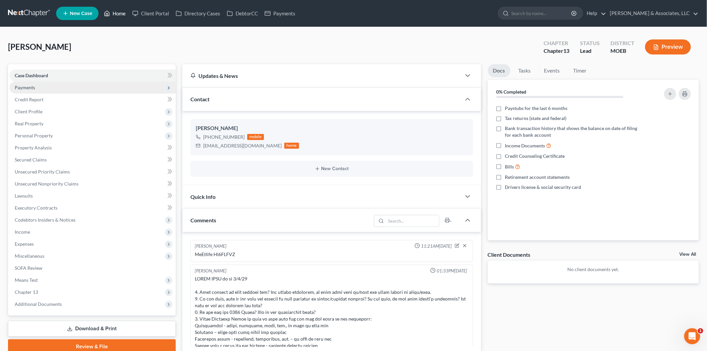
click at [113, 12] on link "Home" at bounding box center [115, 13] width 28 height 12
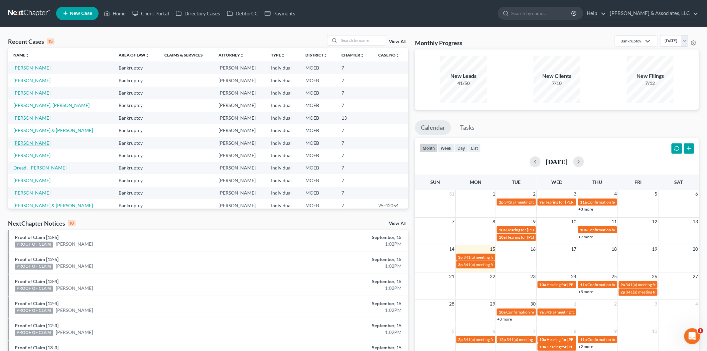
click at [37, 142] on link "[PERSON_NAME]" at bounding box center [31, 143] width 37 height 6
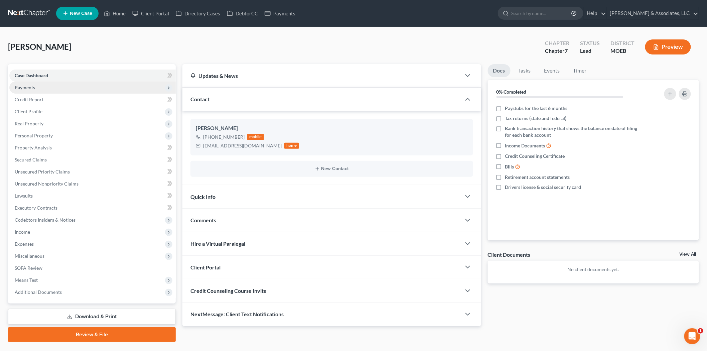
click at [29, 82] on span "Payments" at bounding box center [92, 88] width 166 height 12
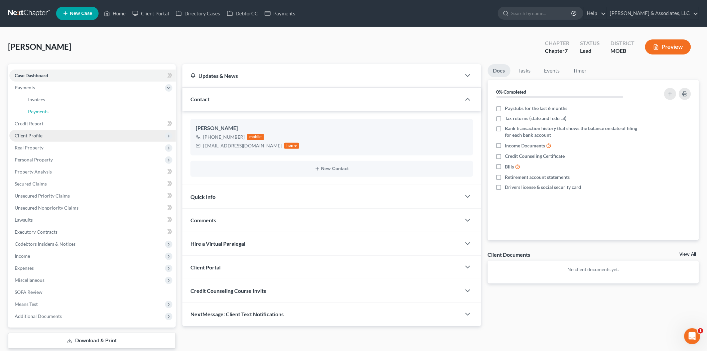
click at [44, 114] on link "Payments" at bounding box center [99, 112] width 153 height 12
